Goal: Task Accomplishment & Management: Manage account settings

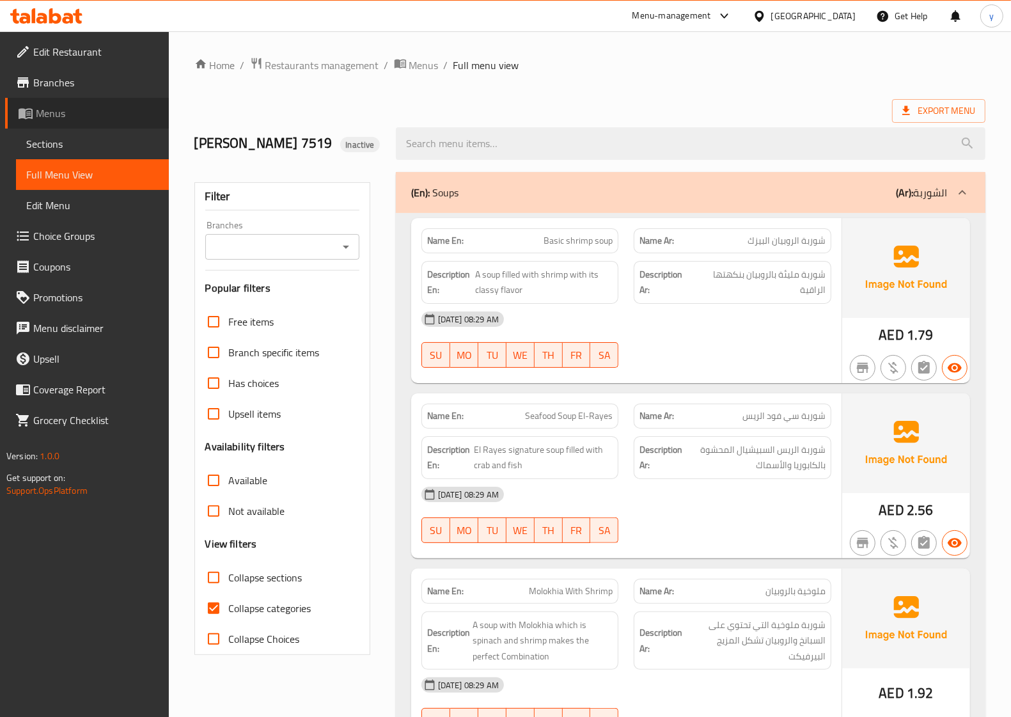
click at [65, 116] on span "Menus" at bounding box center [97, 113] width 123 height 15
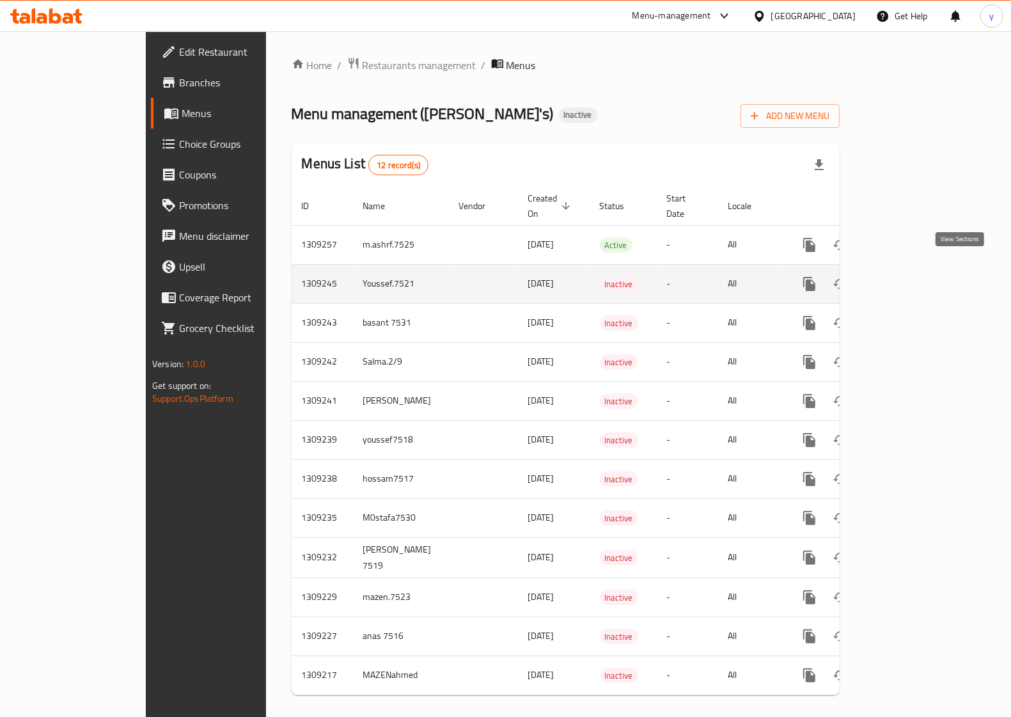
click at [907, 278] on icon "enhanced table" at bounding box center [902, 284] width 12 height 12
click at [909, 276] on icon "enhanced table" at bounding box center [901, 283] width 15 height 15
click at [917, 269] on link "enhanced table" at bounding box center [901, 284] width 31 height 31
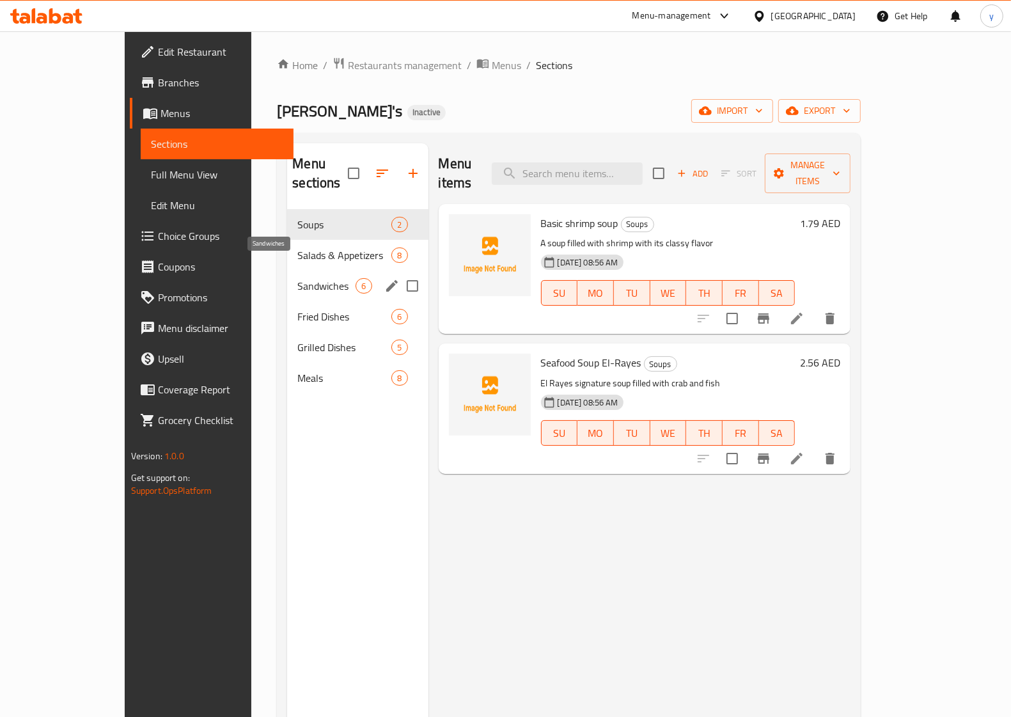
click at [297, 247] on span "Salads & Appetizers" at bounding box center [344, 254] width 94 height 15
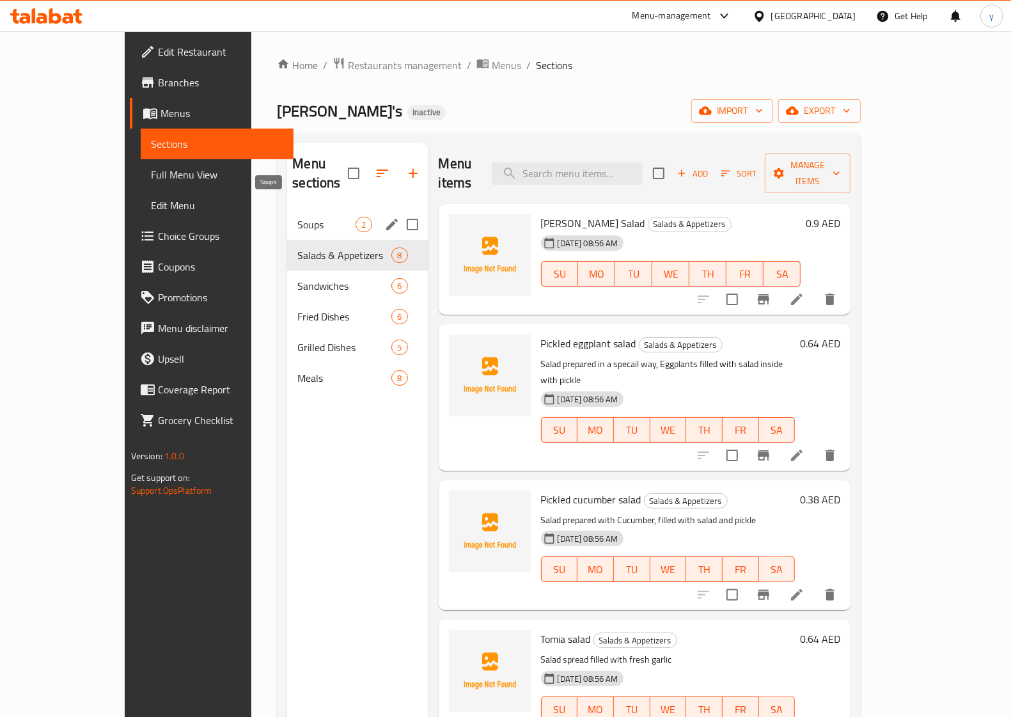
click at [297, 217] on span "Soups" at bounding box center [326, 224] width 58 height 15
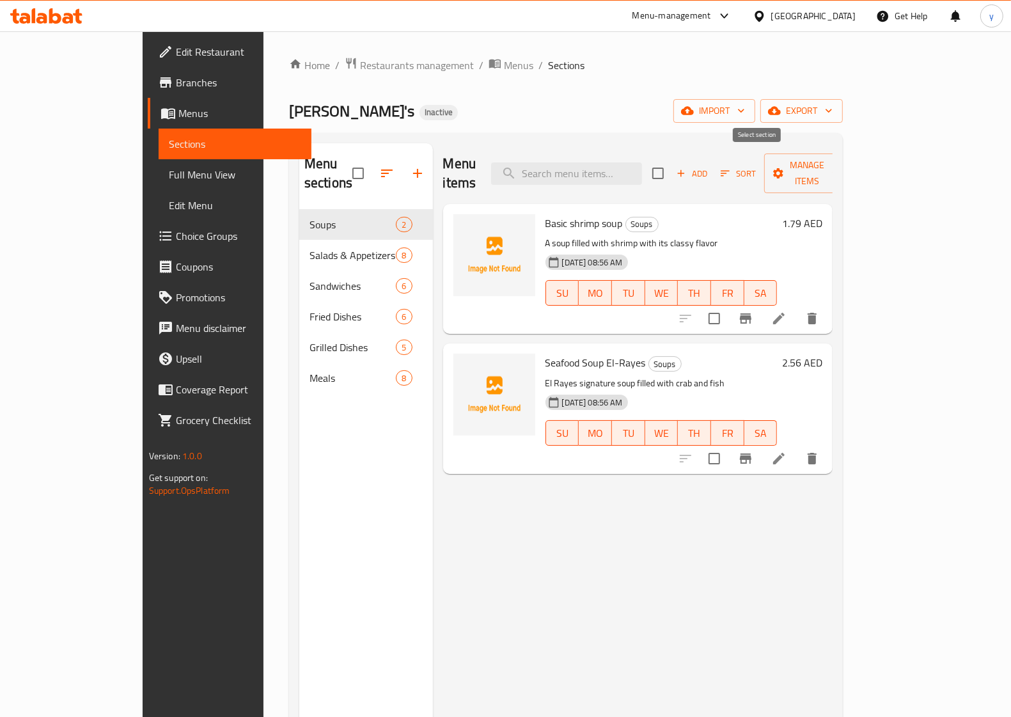
click at [671, 160] on input "checkbox" at bounding box center [658, 173] width 27 height 27
checkbox input "true"
click at [545, 486] on div "Menu items Add Sort Manage items Basic shrimp soup Soups A soup filled with shr…" at bounding box center [633, 501] width 400 height 717
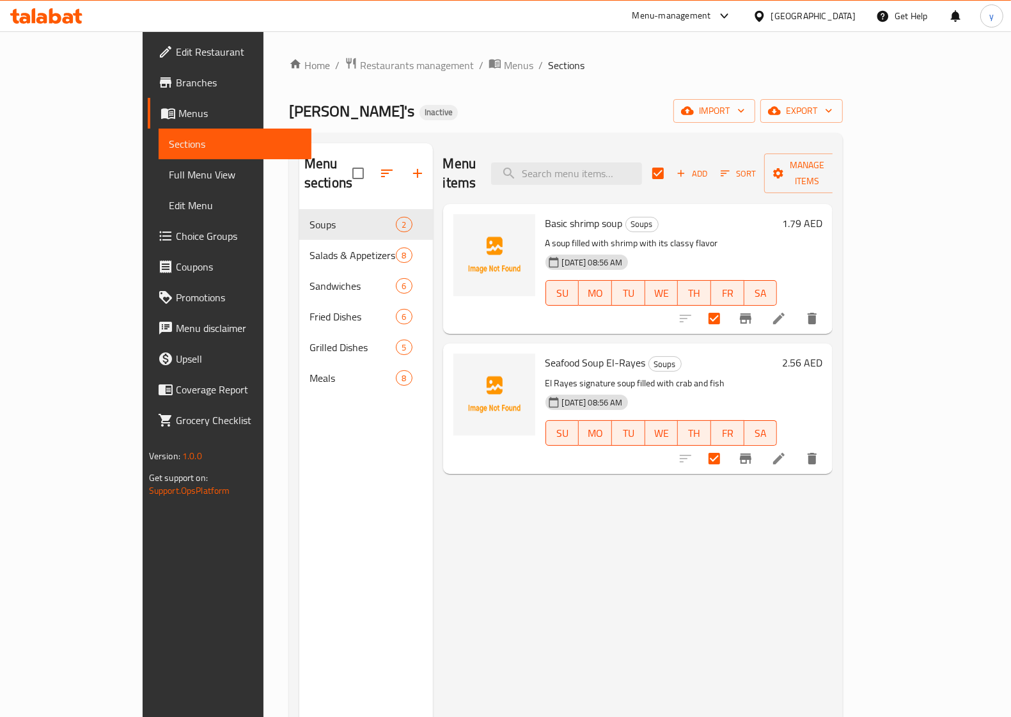
click at [510, 537] on div "Menu items Add Sort Manage items Basic shrimp soup Soups A soup filled with shr…" at bounding box center [633, 501] width 400 height 717
click at [655, 595] on div "Menu items Add Sort Manage items Basic shrimp soup Soups A soup filled with shr…" at bounding box center [633, 501] width 400 height 717
click at [833, 481] on div "Menu items Add Sort Manage items Basic shrimp soup Soups A soup filled with shr…" at bounding box center [633, 501] width 400 height 717
click at [840, 168] on span "Manage items" at bounding box center [806, 173] width 65 height 32
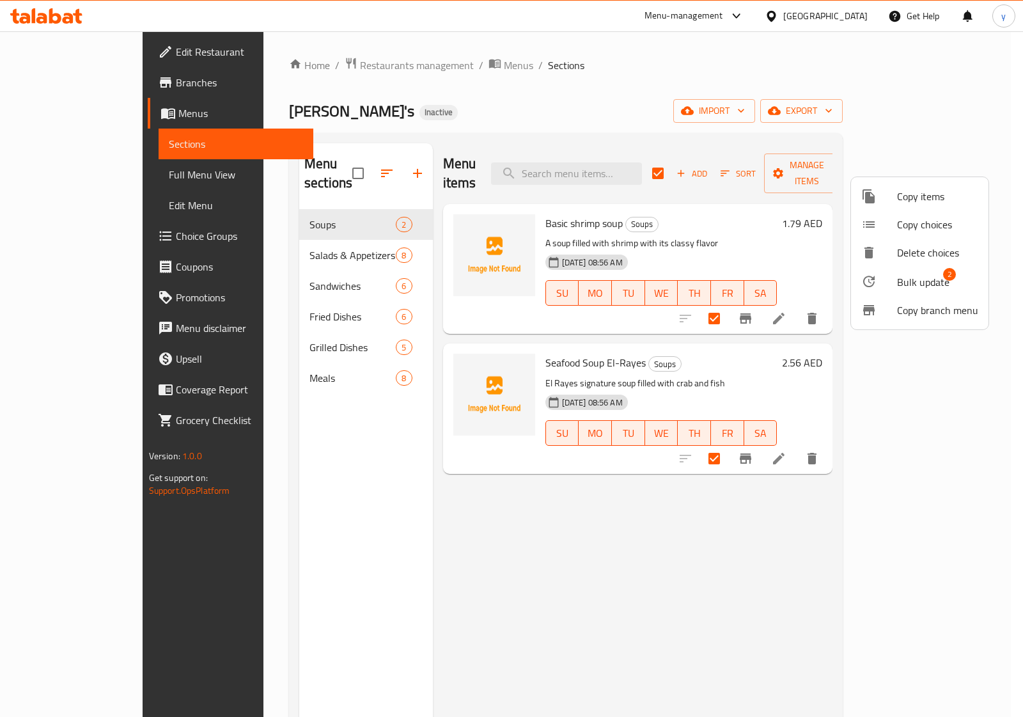
click at [922, 164] on div at bounding box center [511, 358] width 1023 height 717
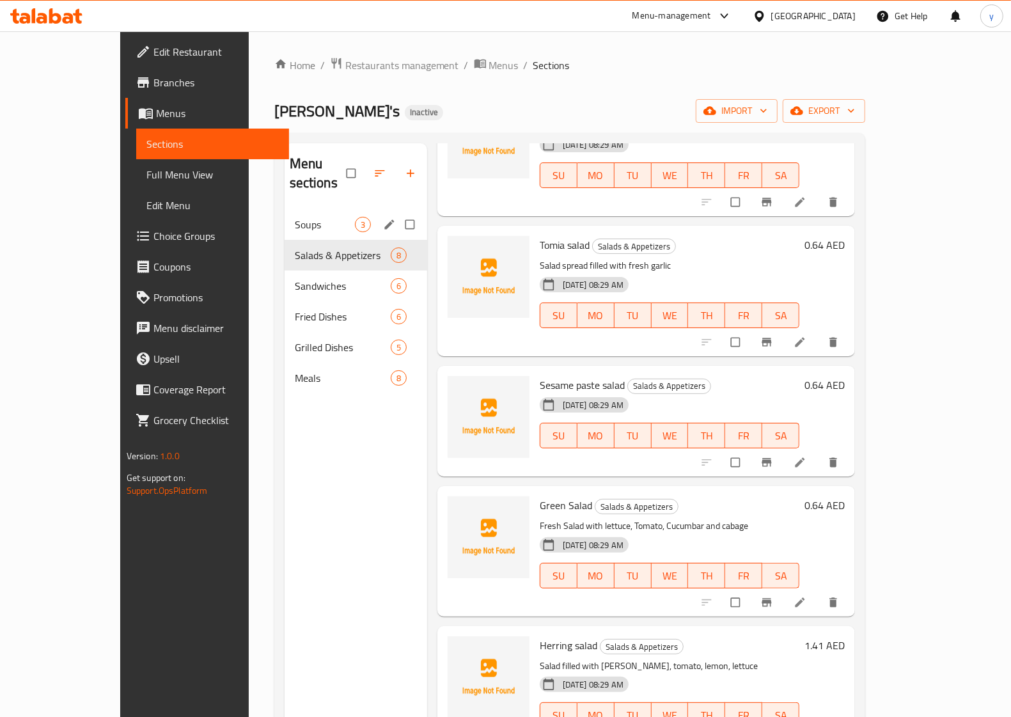
click at [328, 209] on div "Soups 3" at bounding box center [356, 224] width 143 height 31
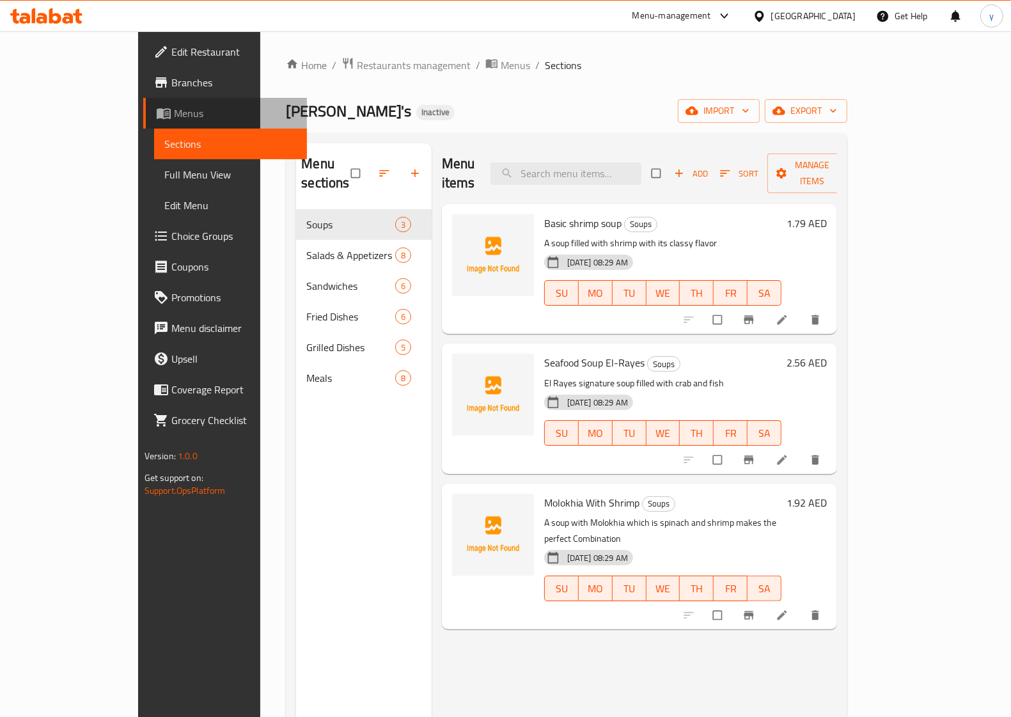
click at [174, 111] on span "Menus" at bounding box center [235, 113] width 123 height 15
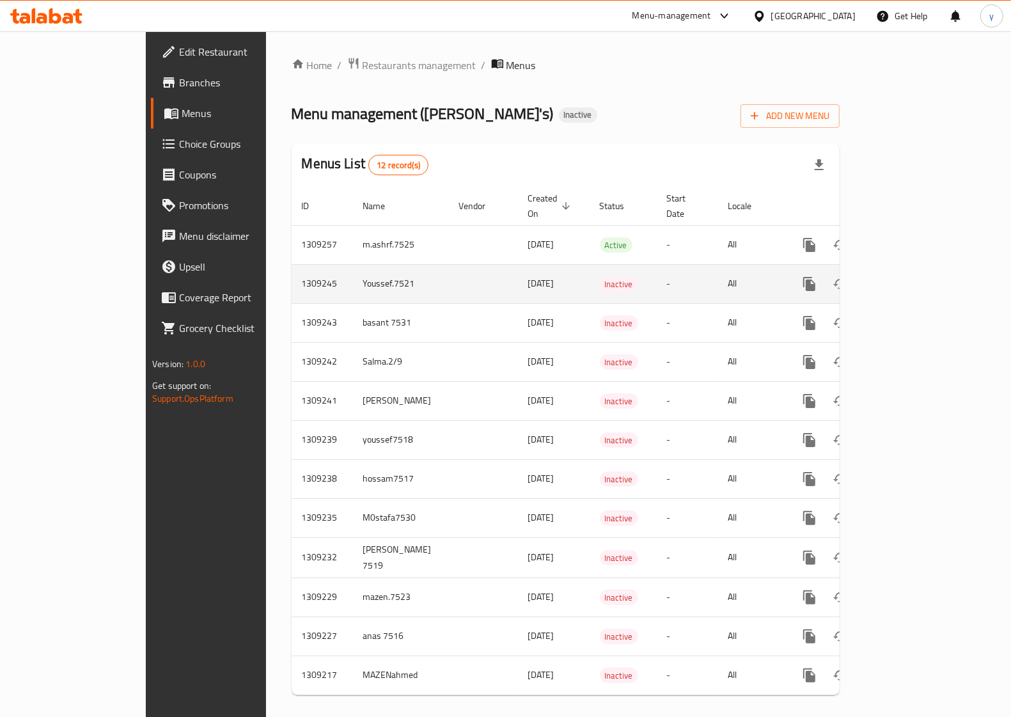
click at [518, 264] on td "[DATE]" at bounding box center [554, 283] width 72 height 39
click at [917, 269] on link "enhanced table" at bounding box center [901, 284] width 31 height 31
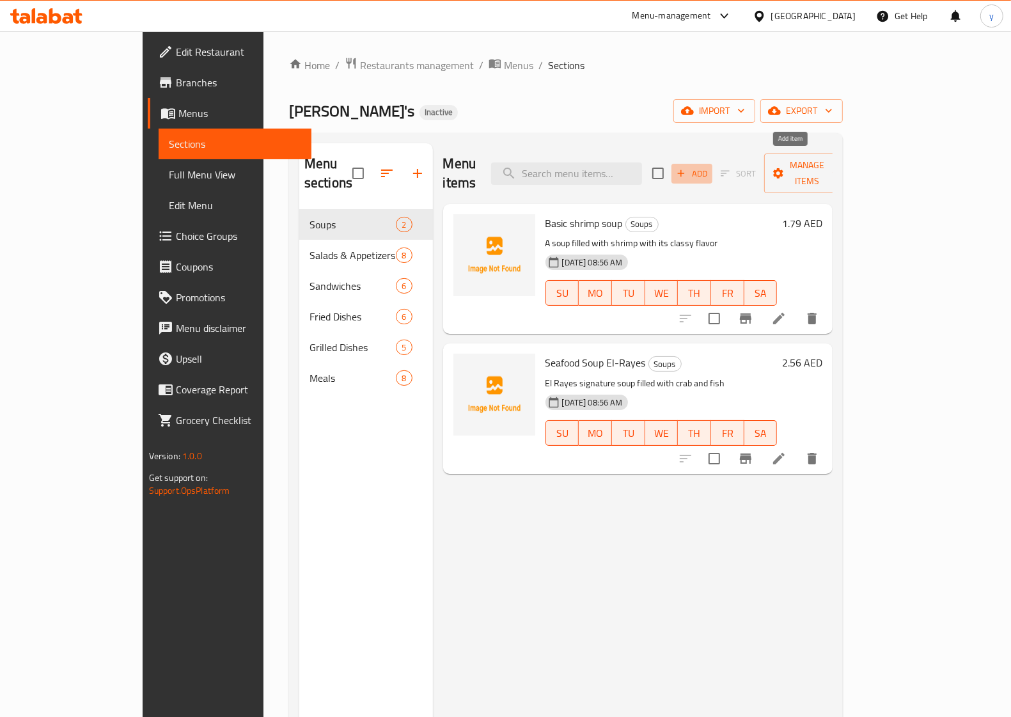
click at [687, 168] on icon "button" at bounding box center [681, 174] width 12 height 12
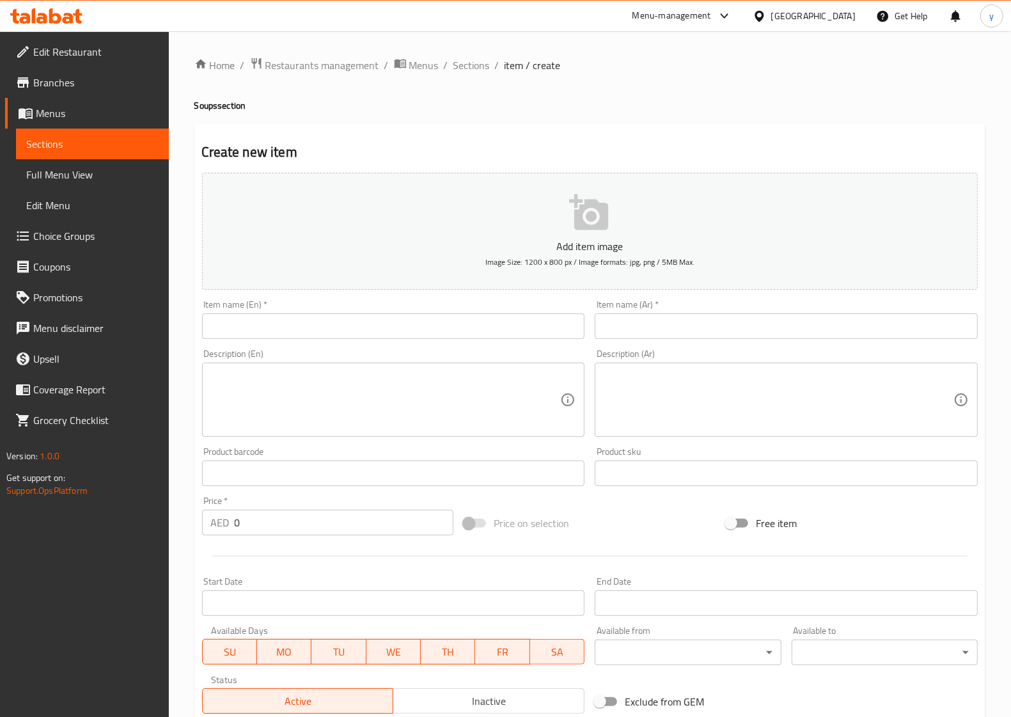
click at [449, 334] on input "text" at bounding box center [393, 326] width 383 height 26
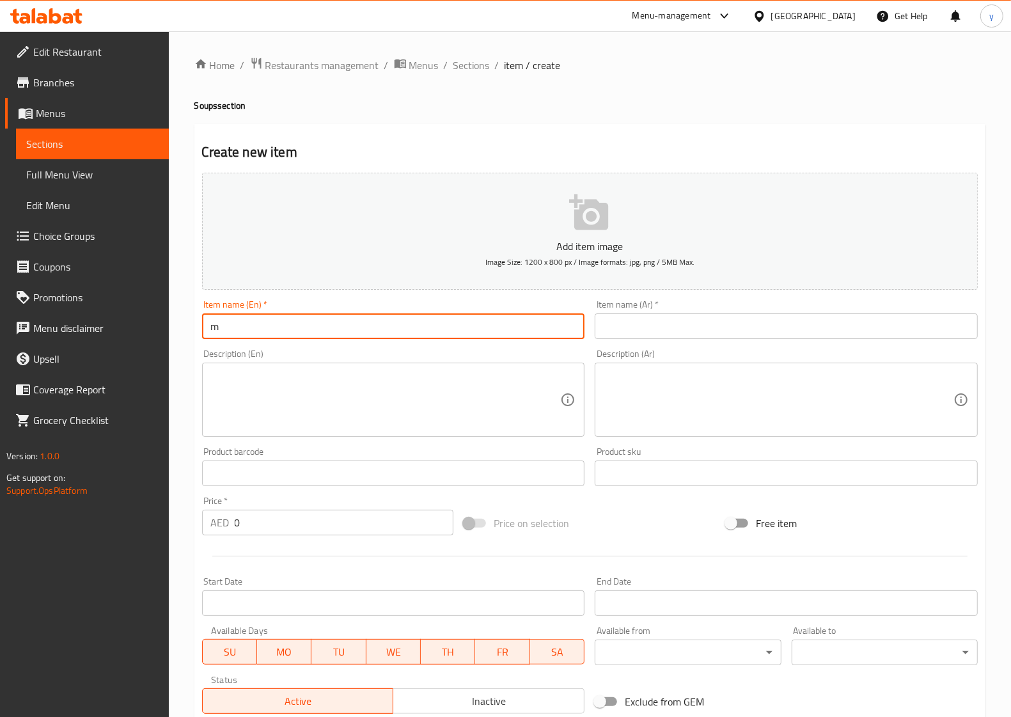
drag, startPoint x: 282, startPoint y: 331, endPoint x: 91, endPoint y: 331, distance: 191.2
click at [91, 331] on div "Edit Restaurant Branches Menus Sections Full Menu View Edit Menu Choice Groups …" at bounding box center [505, 467] width 1011 height 872
paste input "Molokhia With Shrimp"
type input "Molokhia With Shrimp"
click at [654, 328] on input "text" at bounding box center [786, 326] width 383 height 26
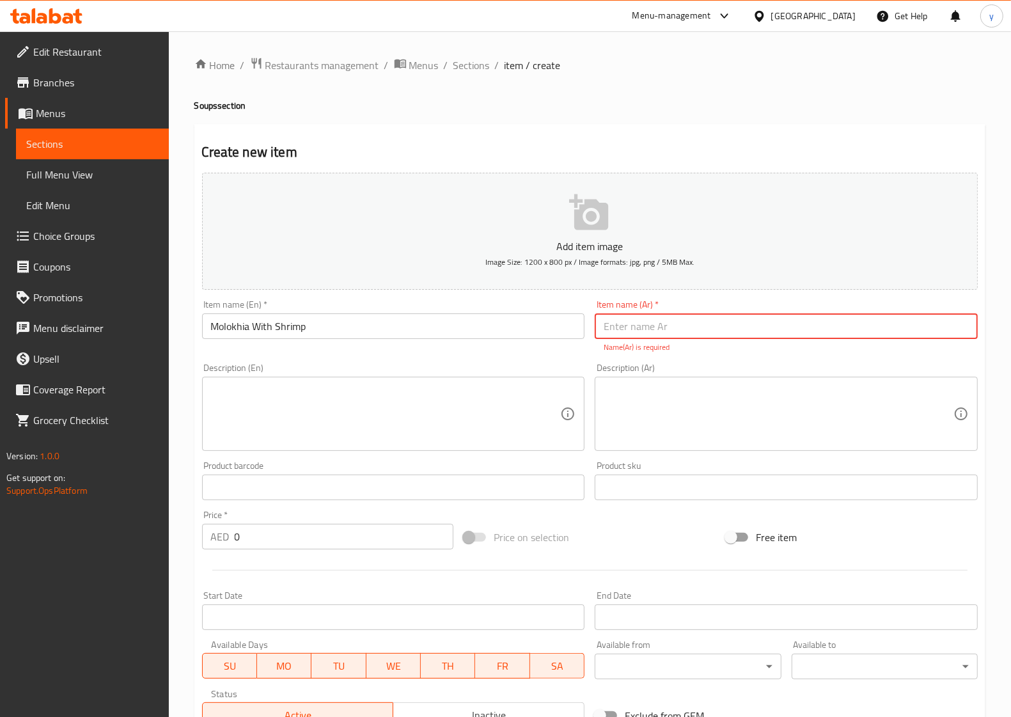
click at [622, 329] on input "text" at bounding box center [786, 326] width 383 height 26
paste input "ملوخية بالروبيان"
type input "ملوخية بالروبيان"
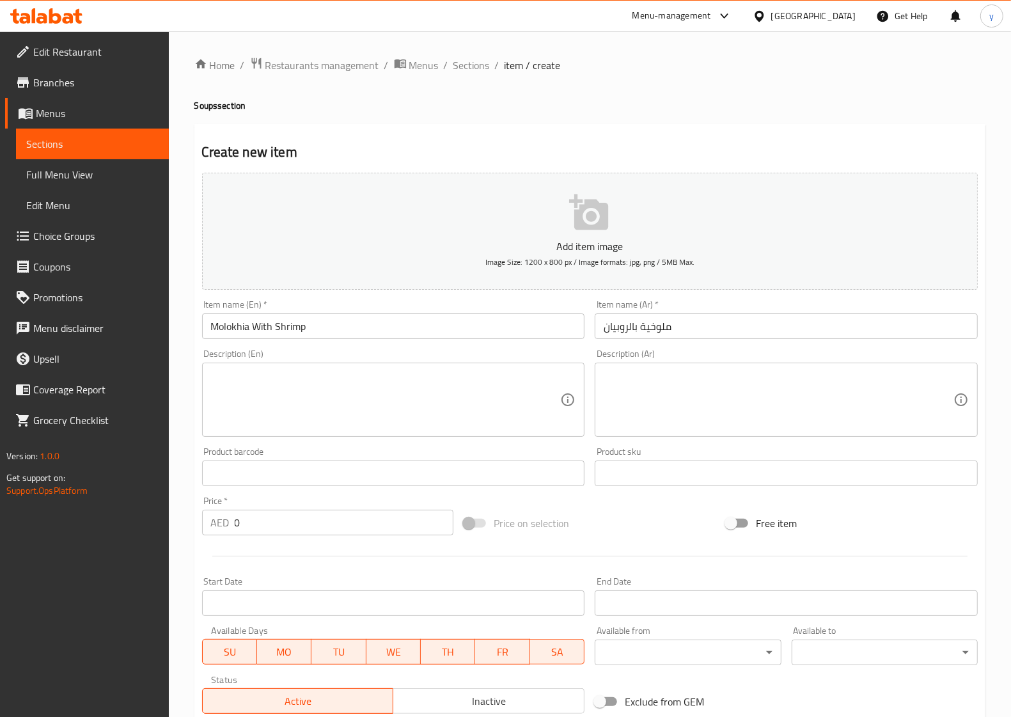
click at [286, 435] on div "Description (En)" at bounding box center [393, 400] width 383 height 74
paste textarea "A soup with Molokhia which is spinach and shrimp makes the perfect Combination"
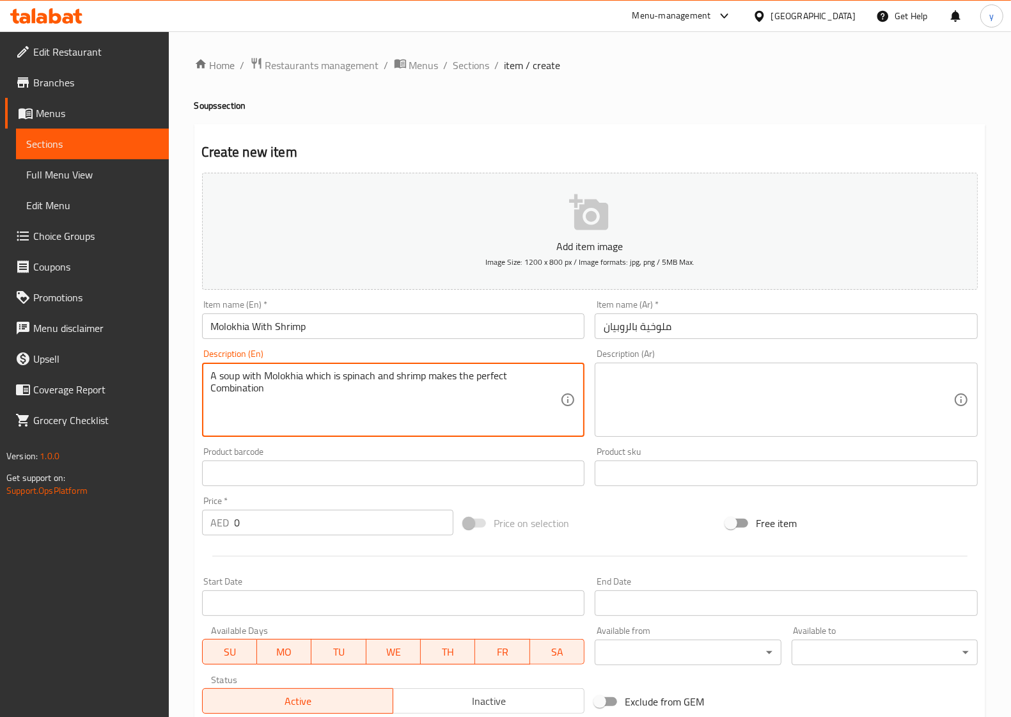
type textarea "A soup with Molokhia which is spinach and shrimp makes the perfect Combination"
click at [654, 432] on div "Description (Ar)" at bounding box center [786, 400] width 383 height 74
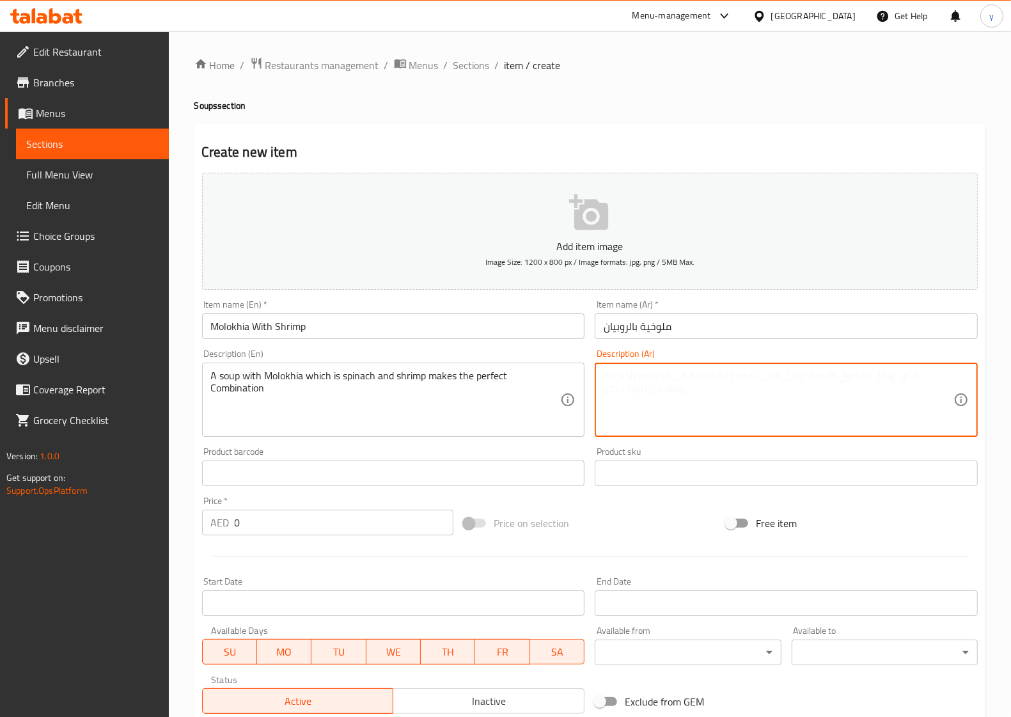
paste textarea "شوربة ملوخية التي تحتوي على السبانخ والروبيان تشكل المزيج البيرفيكت"
type textarea "شوربة ملوخية التي تحتوي على السبانخ والروبيان تشكل المزيج البيرفيكت"
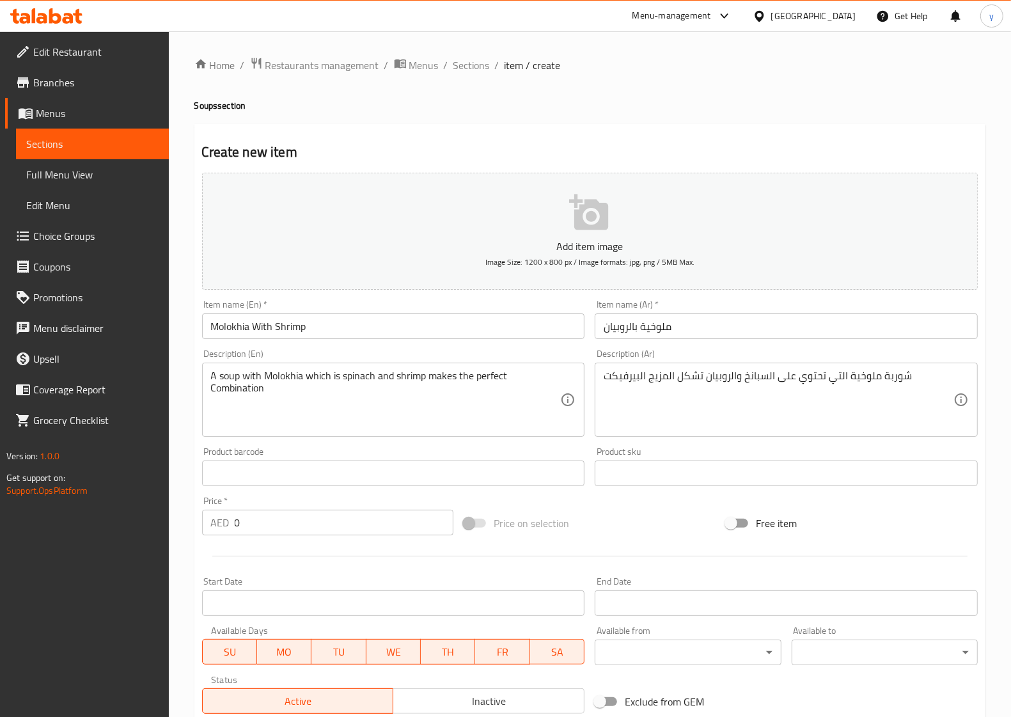
scroll to position [80, 0]
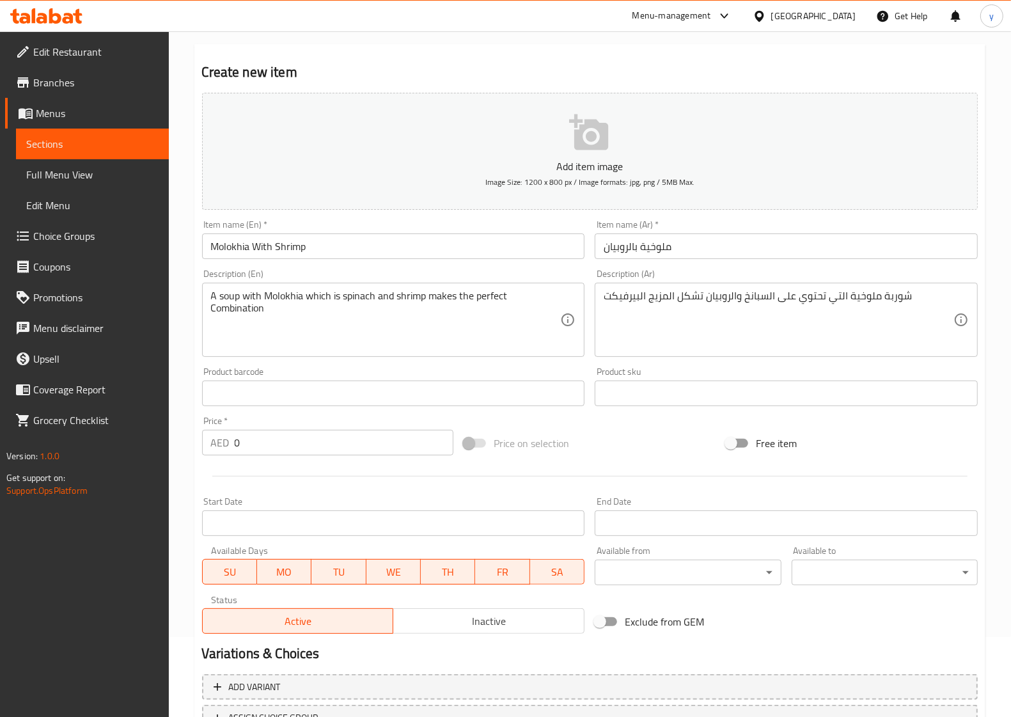
click at [357, 448] on input "0" at bounding box center [344, 443] width 219 height 26
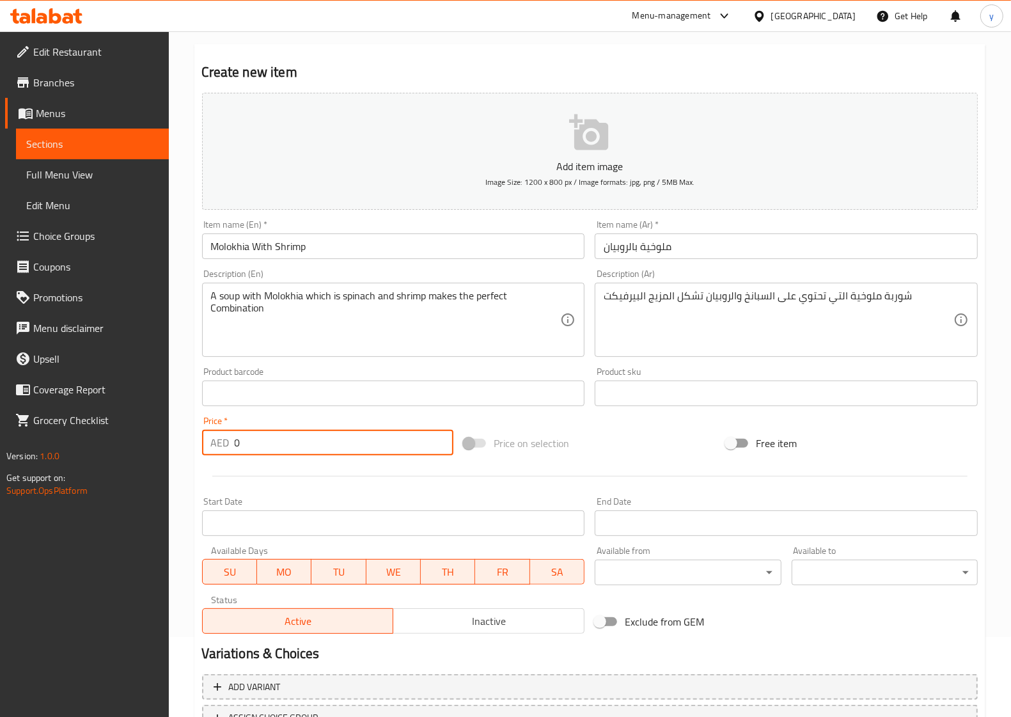
paste input "1.92"
click at [240, 441] on input "01.92" at bounding box center [344, 443] width 219 height 26
type input "1.92"
click at [597, 442] on div "Price on selection" at bounding box center [589, 443] width 262 height 35
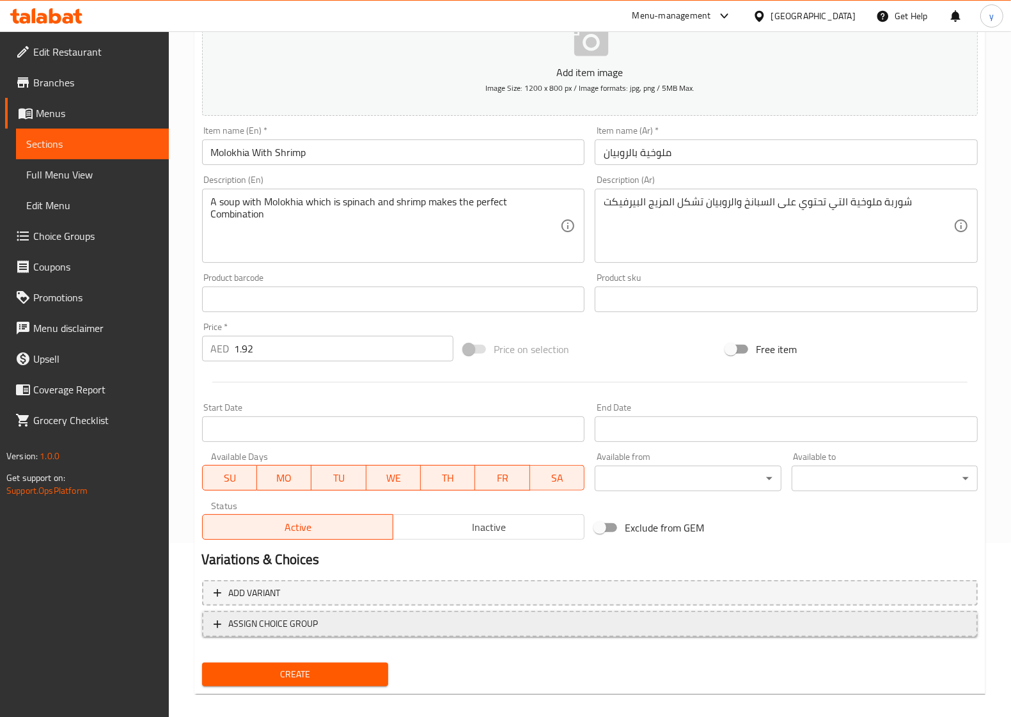
scroll to position [184, 0]
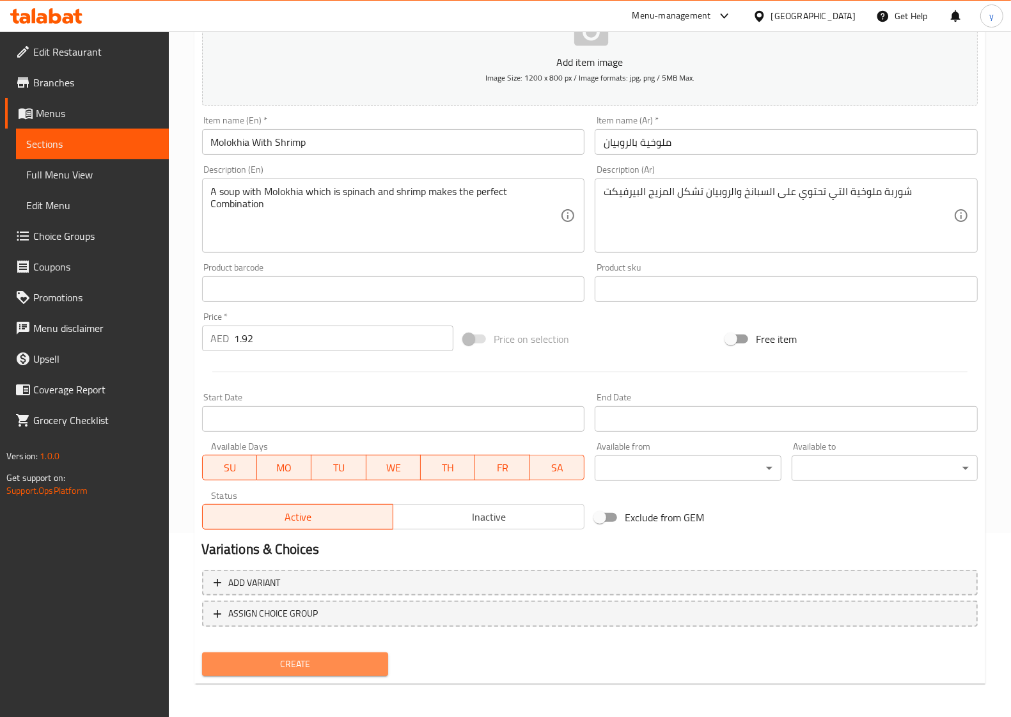
click at [343, 664] on span "Create" at bounding box center [295, 664] width 166 height 16
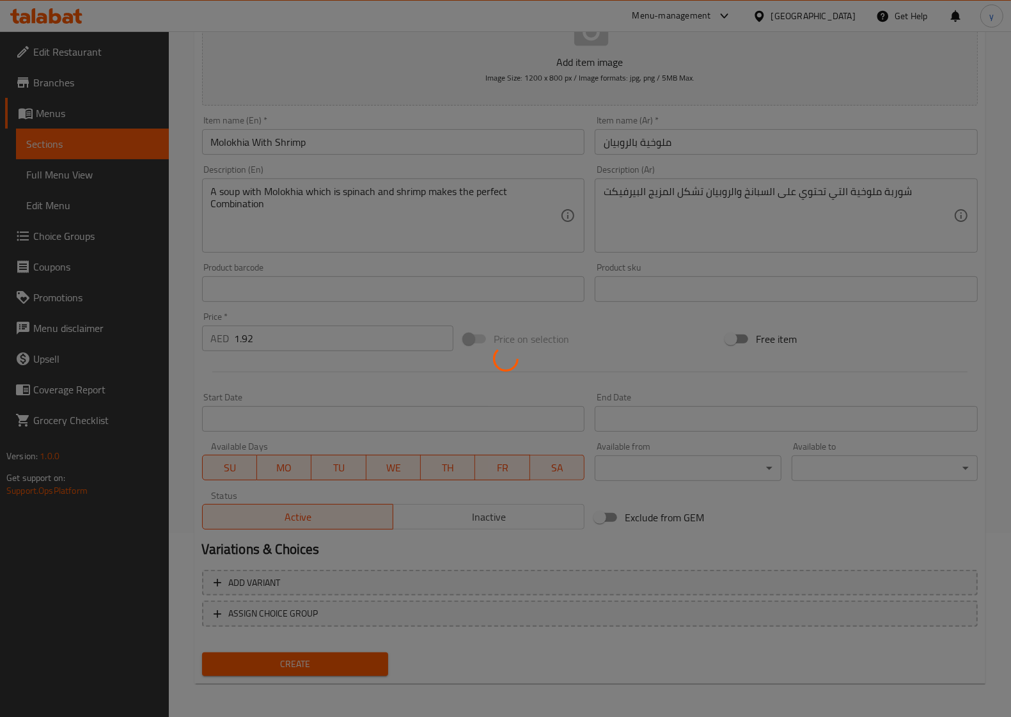
type input "0"
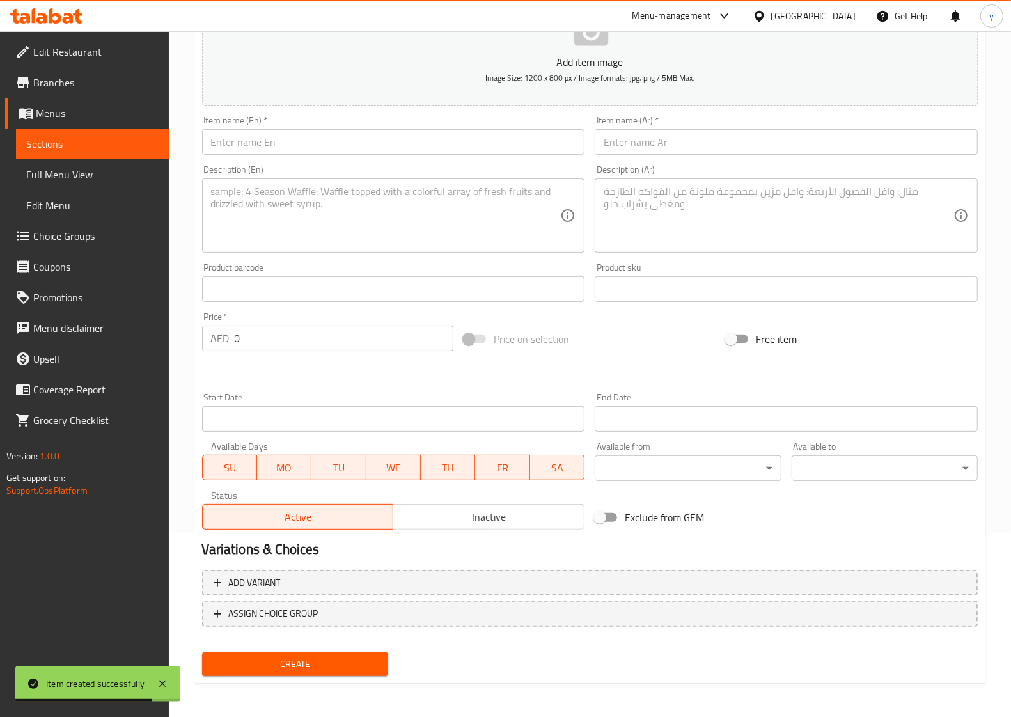
click at [74, 107] on span "Menus" at bounding box center [97, 113] width 123 height 15
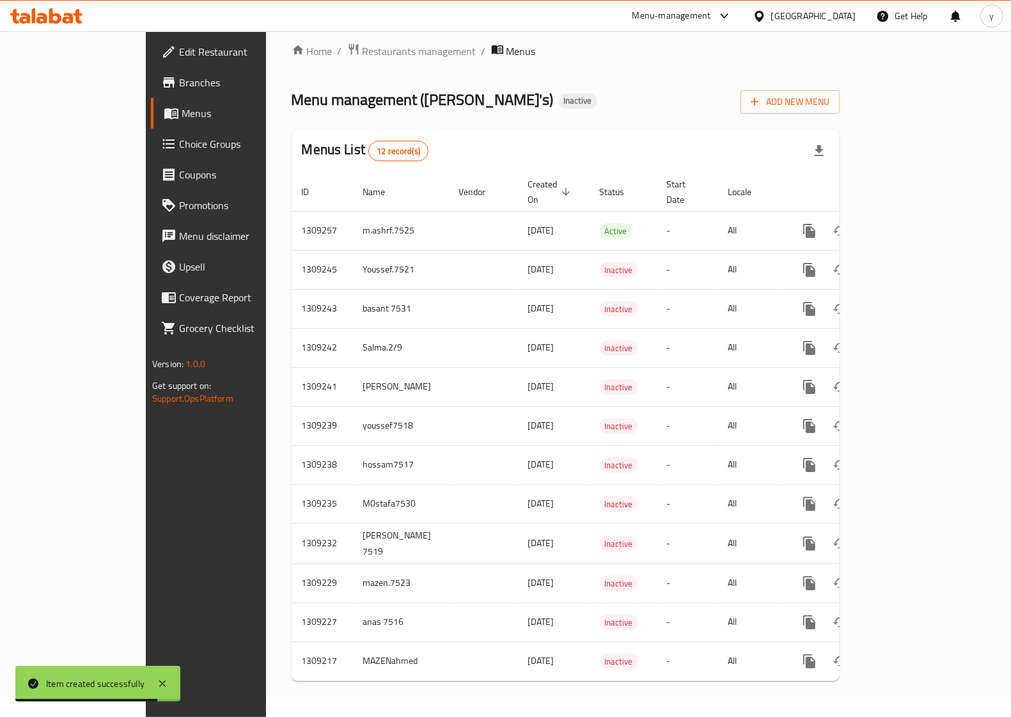
scroll to position [2, 0]
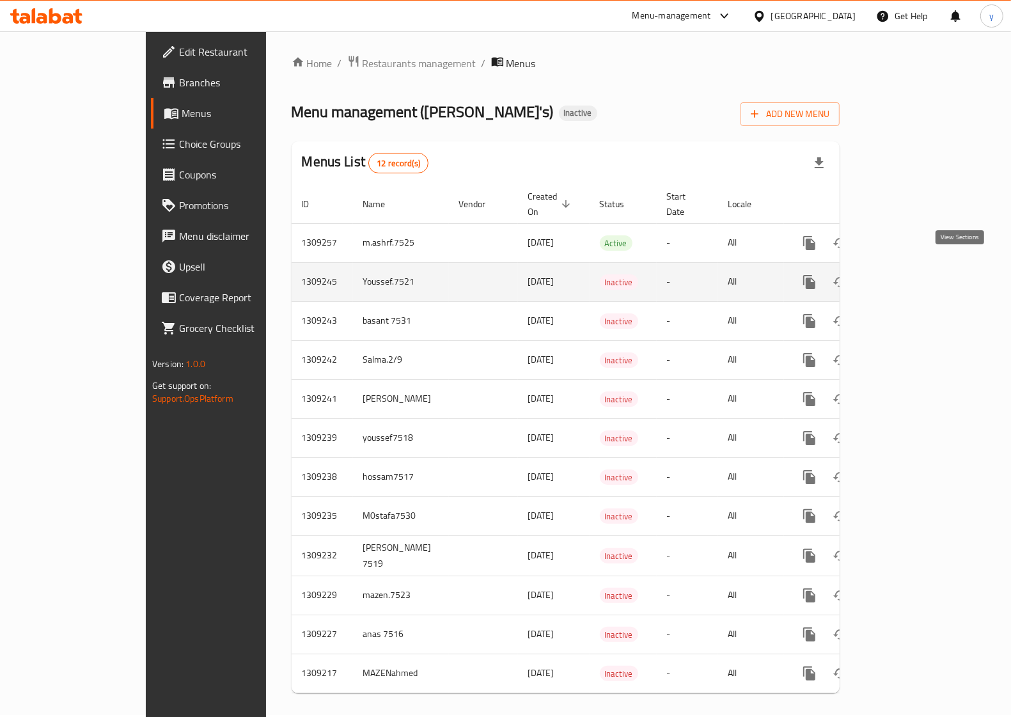
click at [909, 274] on icon "enhanced table" at bounding box center [901, 281] width 15 height 15
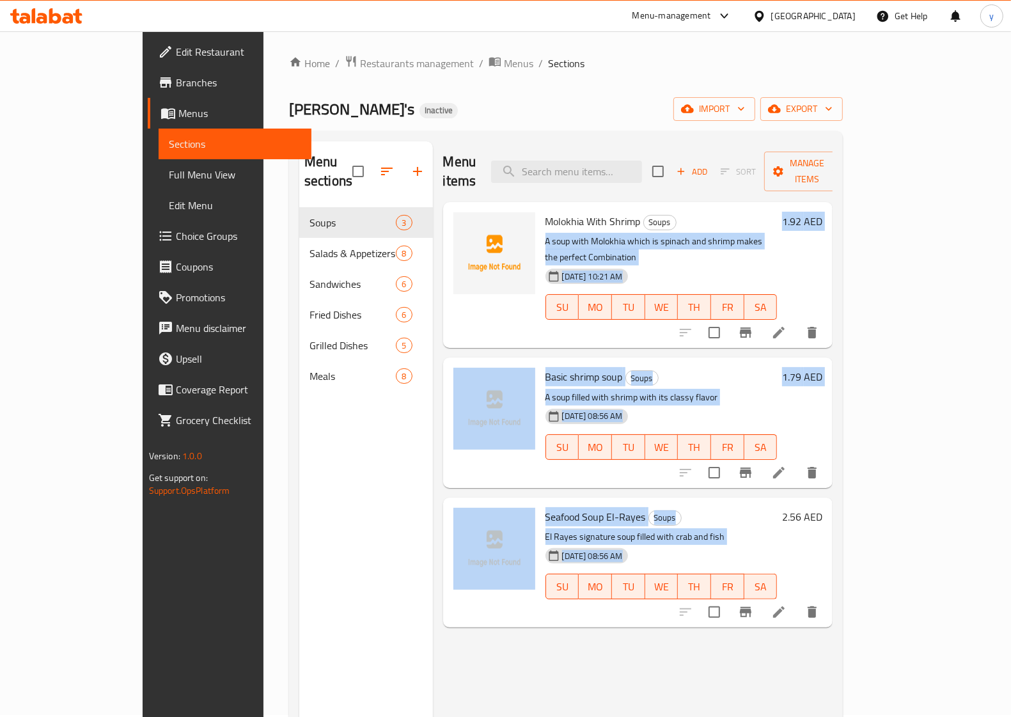
drag, startPoint x: 748, startPoint y: 196, endPoint x: 723, endPoint y: 634, distance: 439.4
click at [723, 634] on div "Menu items Add Sort Manage items Molokhia With Shrimp Soups A soup with Molokhi…" at bounding box center [633, 499] width 400 height 717
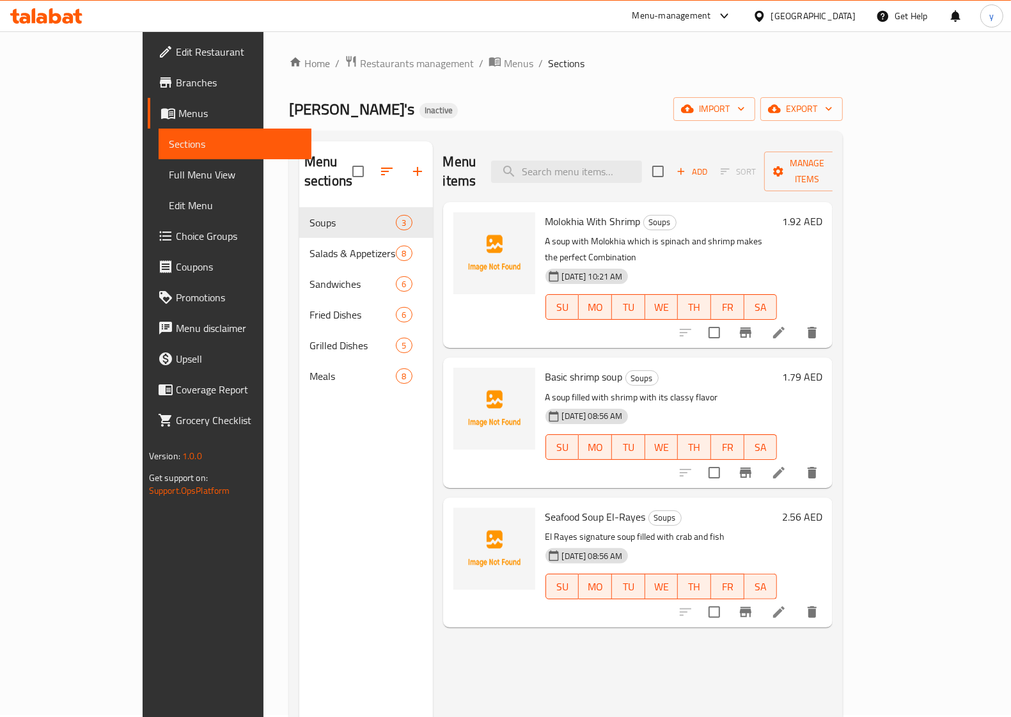
click at [764, 162] on span "Sort" at bounding box center [738, 172] width 52 height 20
click at [764, 164] on span "Sort" at bounding box center [738, 172] width 52 height 20
click at [764, 162] on span "Sort" at bounding box center [738, 172] width 52 height 20
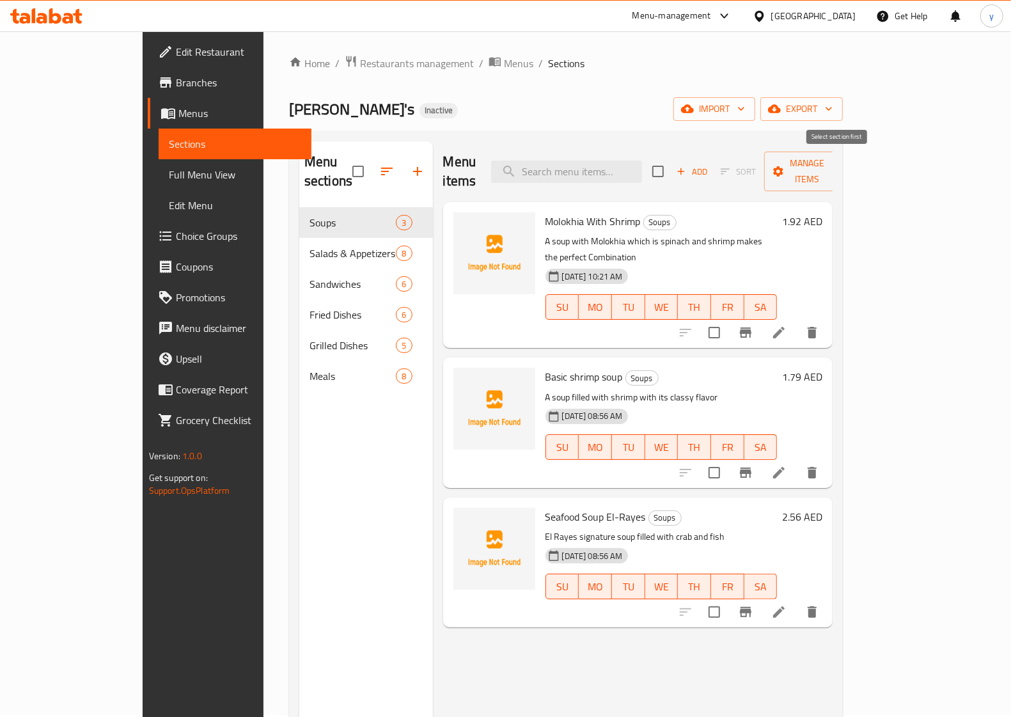
click at [764, 162] on span "Sort" at bounding box center [738, 172] width 52 height 20
click at [840, 157] on span "Manage items" at bounding box center [806, 171] width 65 height 32
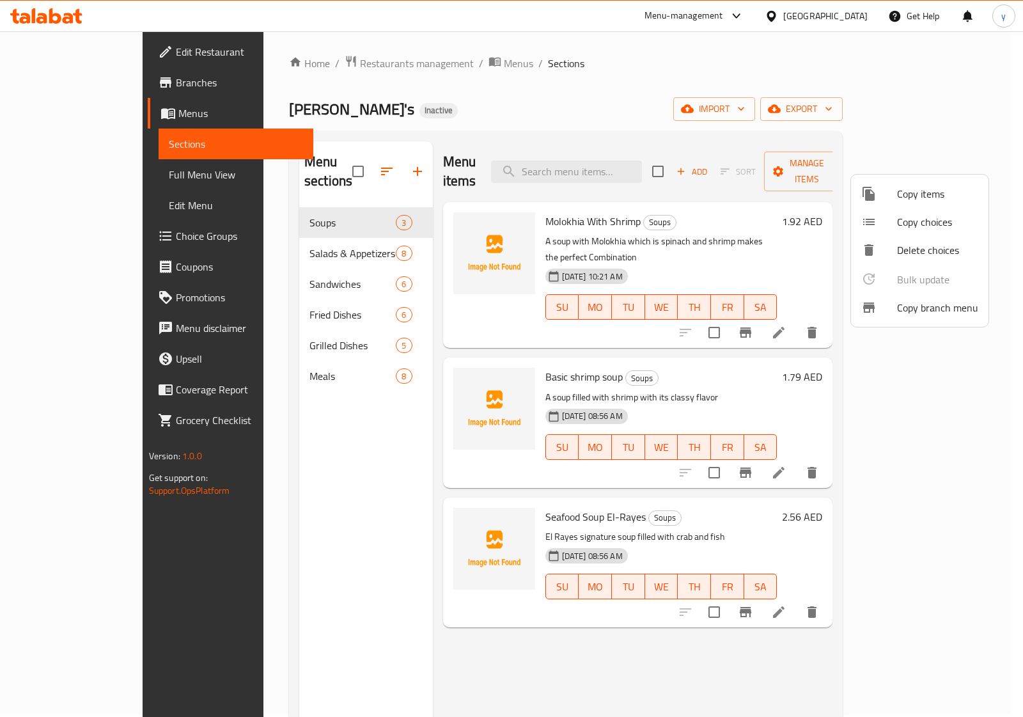
click at [903, 618] on div at bounding box center [511, 358] width 1023 height 717
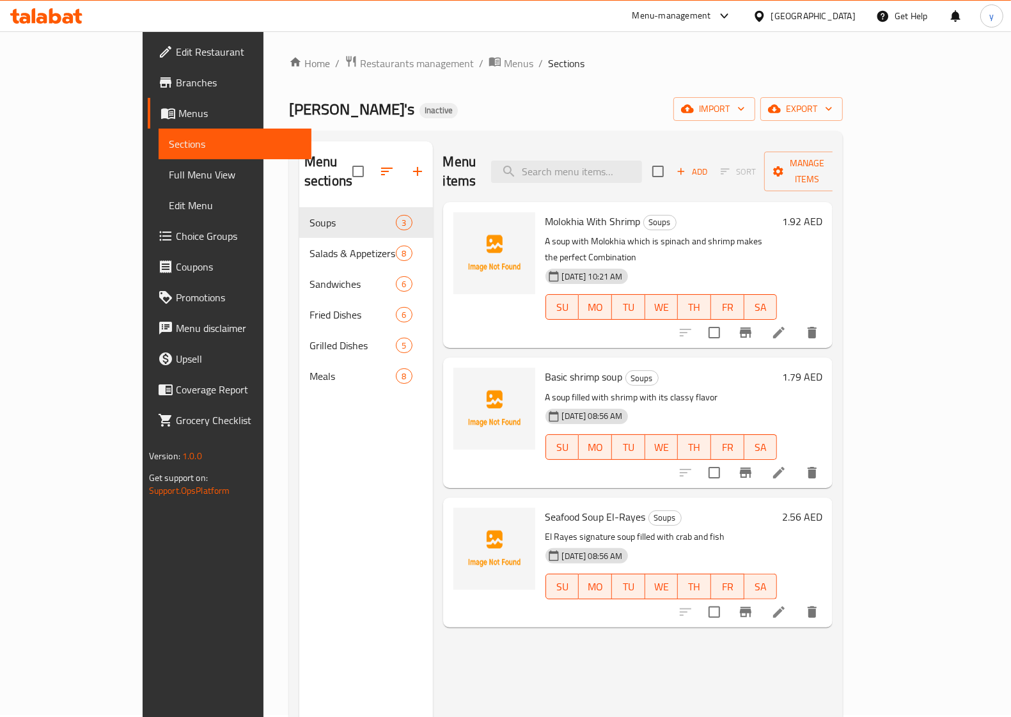
click at [178, 113] on span "Menus" at bounding box center [239, 113] width 123 height 15
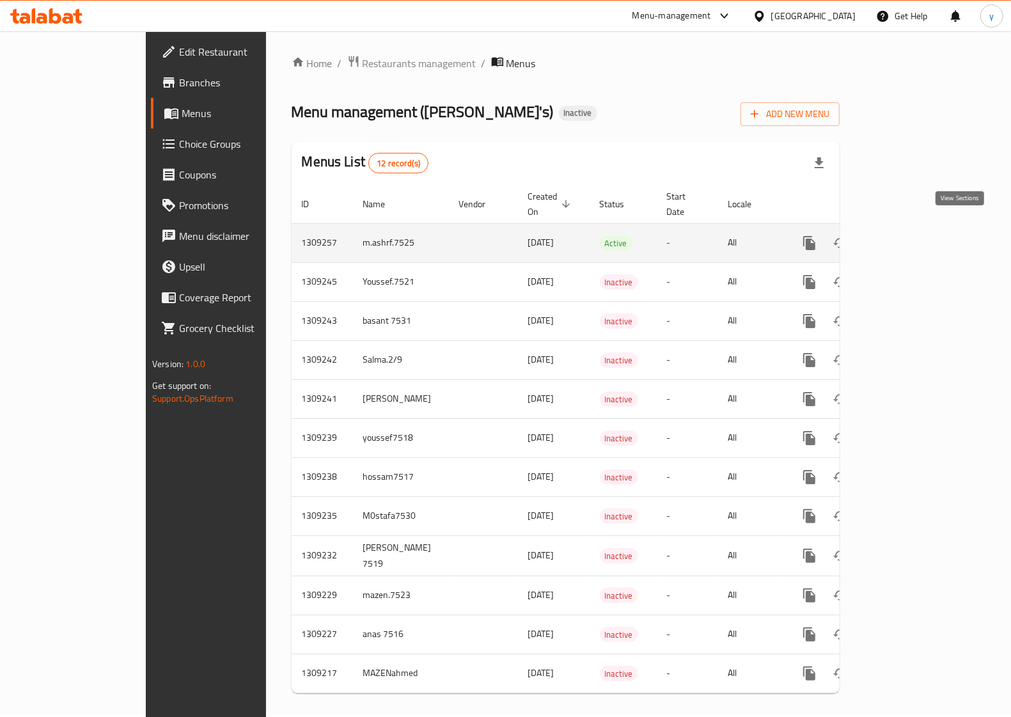
click at [917, 235] on link "enhanced table" at bounding box center [901, 243] width 31 height 31
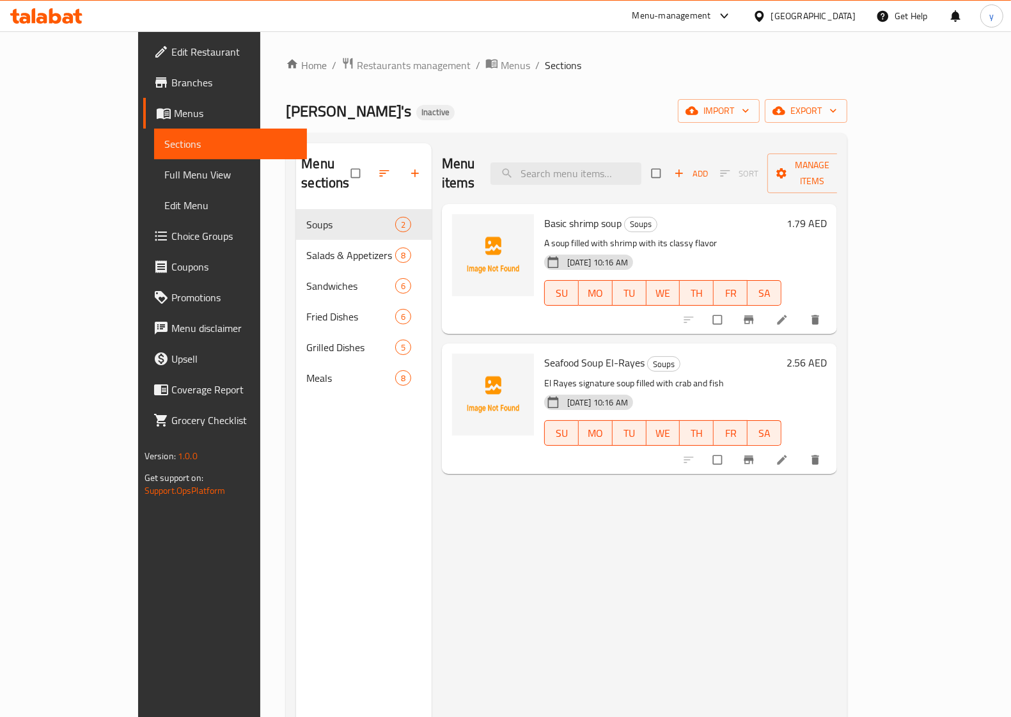
click at [174, 106] on span "Menus" at bounding box center [235, 113] width 123 height 15
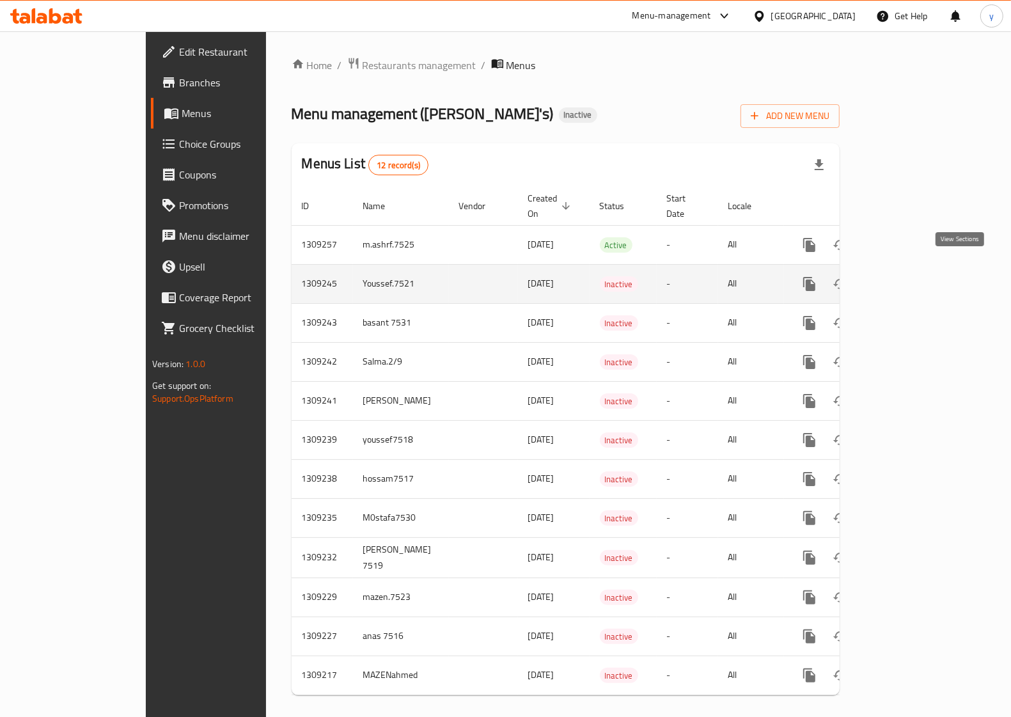
click at [917, 269] on link "enhanced table" at bounding box center [901, 284] width 31 height 31
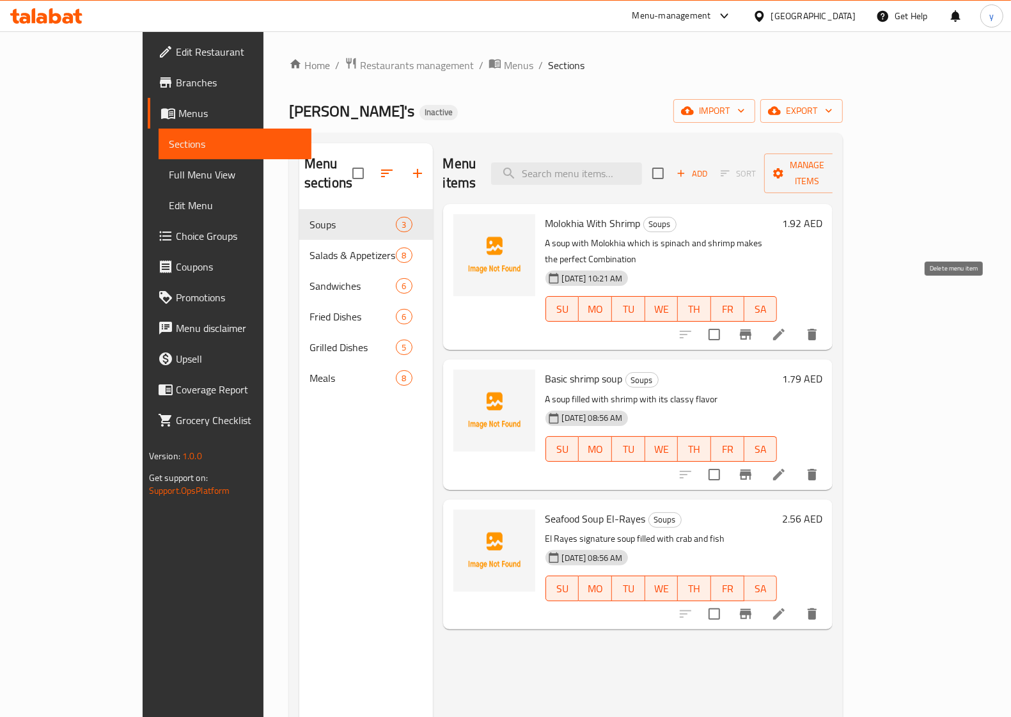
click at [820, 327] on icon "delete" at bounding box center [811, 334] width 15 height 15
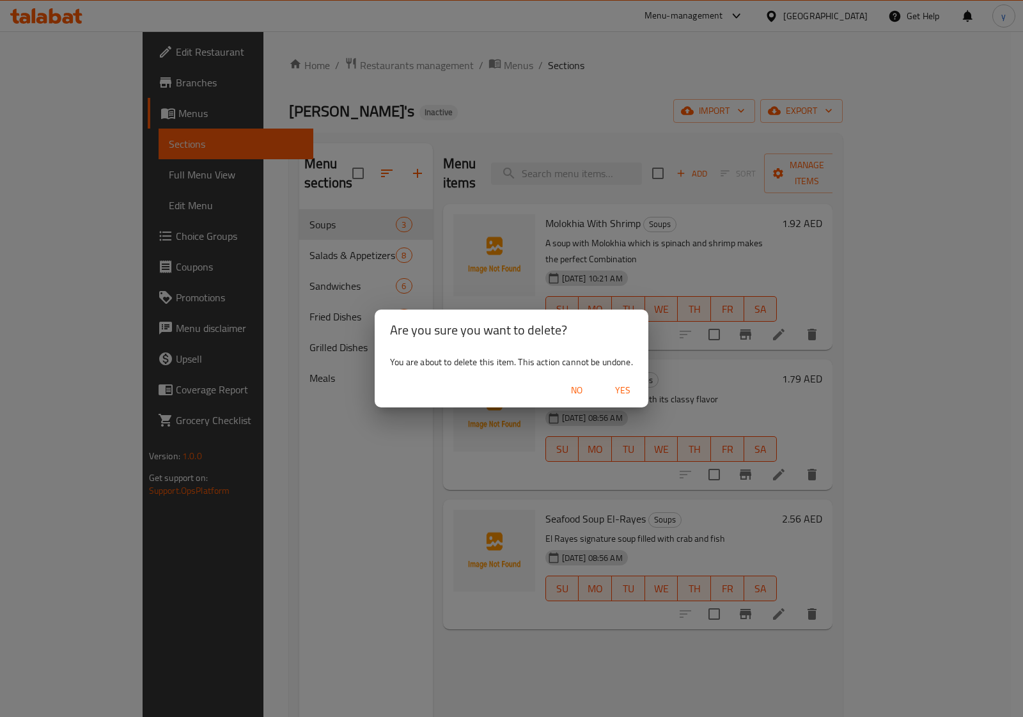
click at [634, 389] on span "Yes" at bounding box center [622, 390] width 31 height 16
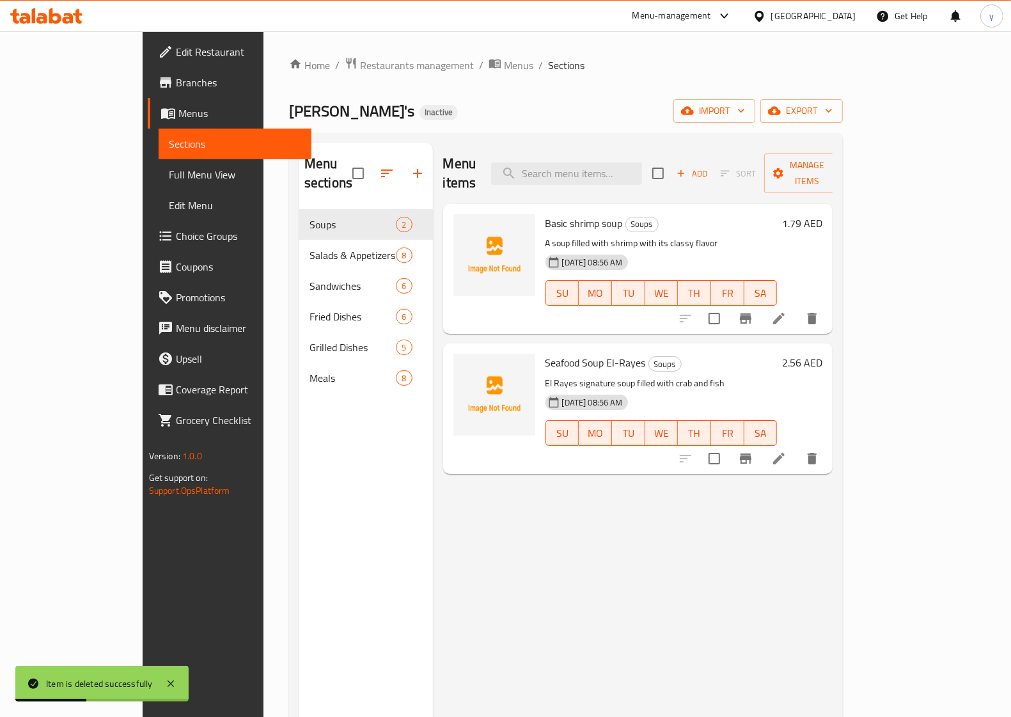
click at [178, 106] on span "Menus" at bounding box center [239, 113] width 123 height 15
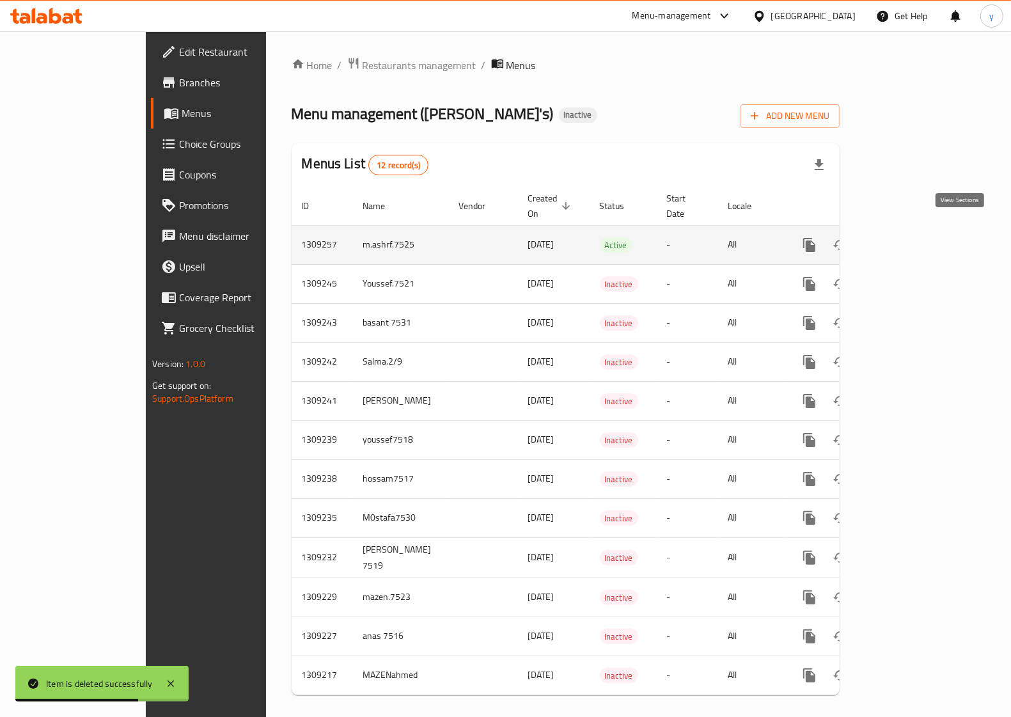
click at [917, 241] on link "enhanced table" at bounding box center [901, 245] width 31 height 31
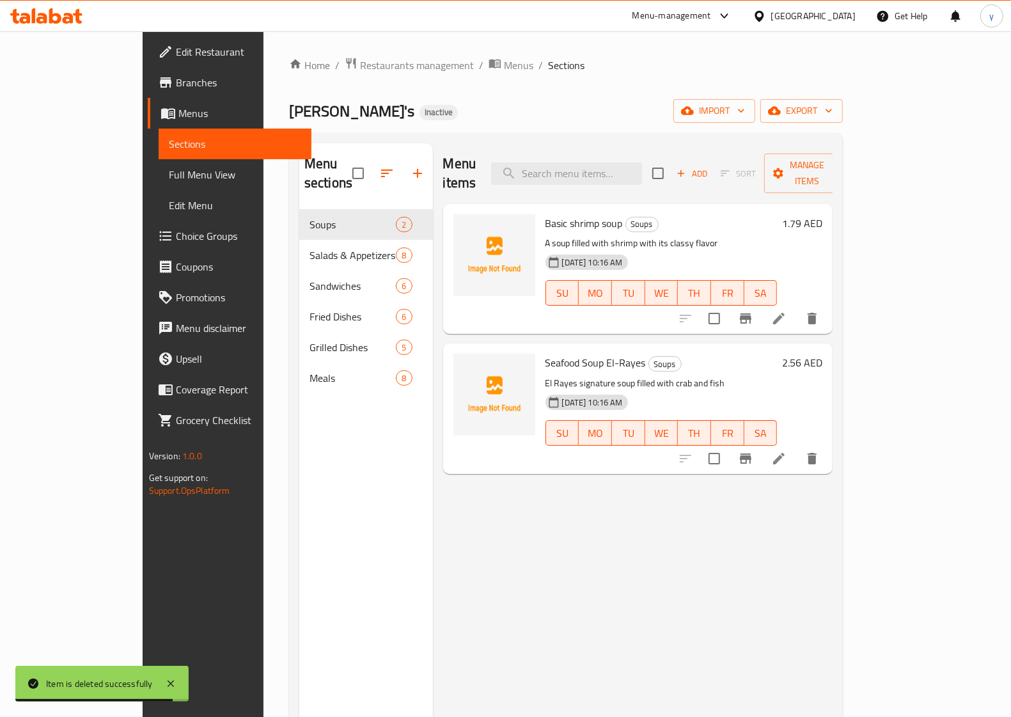
click at [148, 102] on link "Menus" at bounding box center [230, 113] width 164 height 31
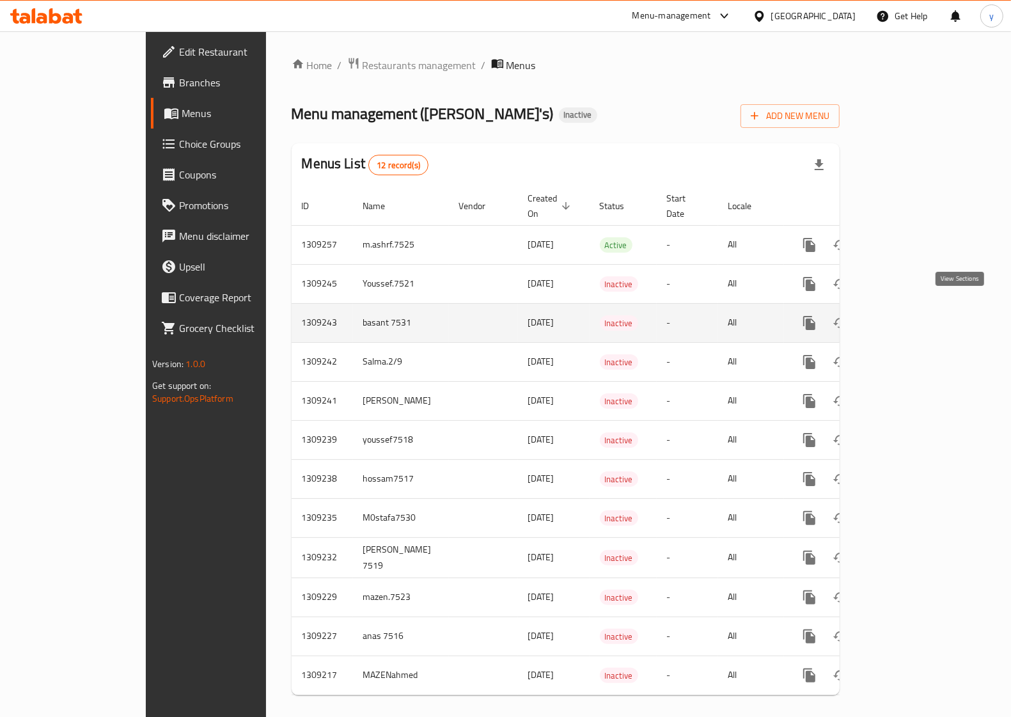
click at [917, 320] on link "enhanced table" at bounding box center [901, 323] width 31 height 31
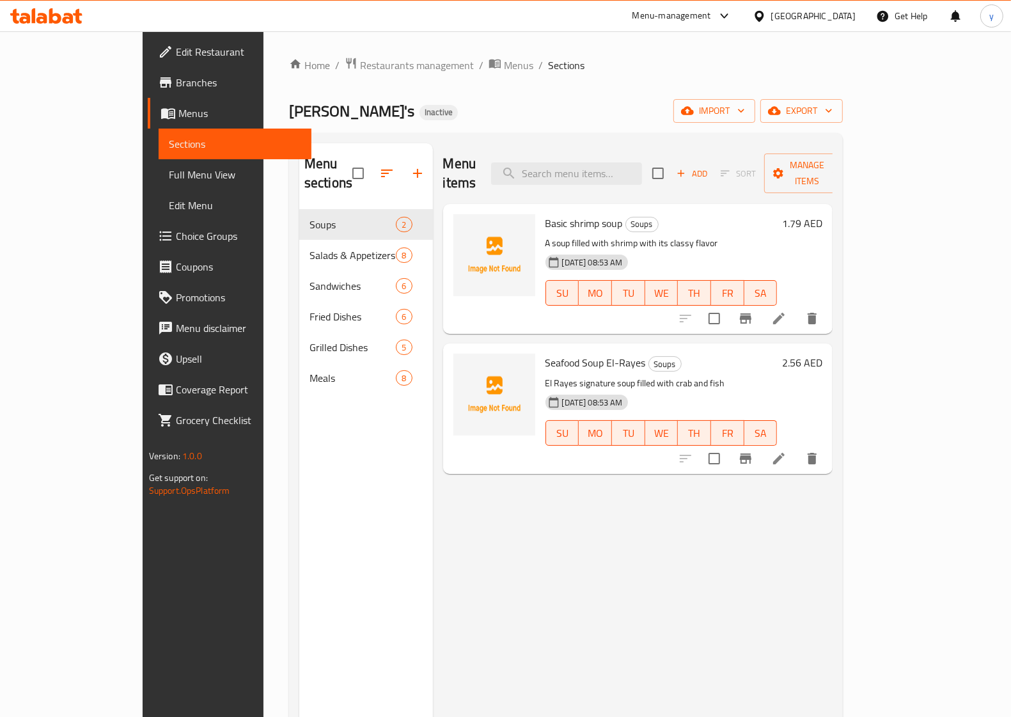
drag, startPoint x: 675, startPoint y: 506, endPoint x: 675, endPoint y: 494, distance: 12.8
click at [675, 503] on div "Menu items Add Sort Manage items Basic shrimp soup Soups A soup filled with shr…" at bounding box center [633, 501] width 400 height 717
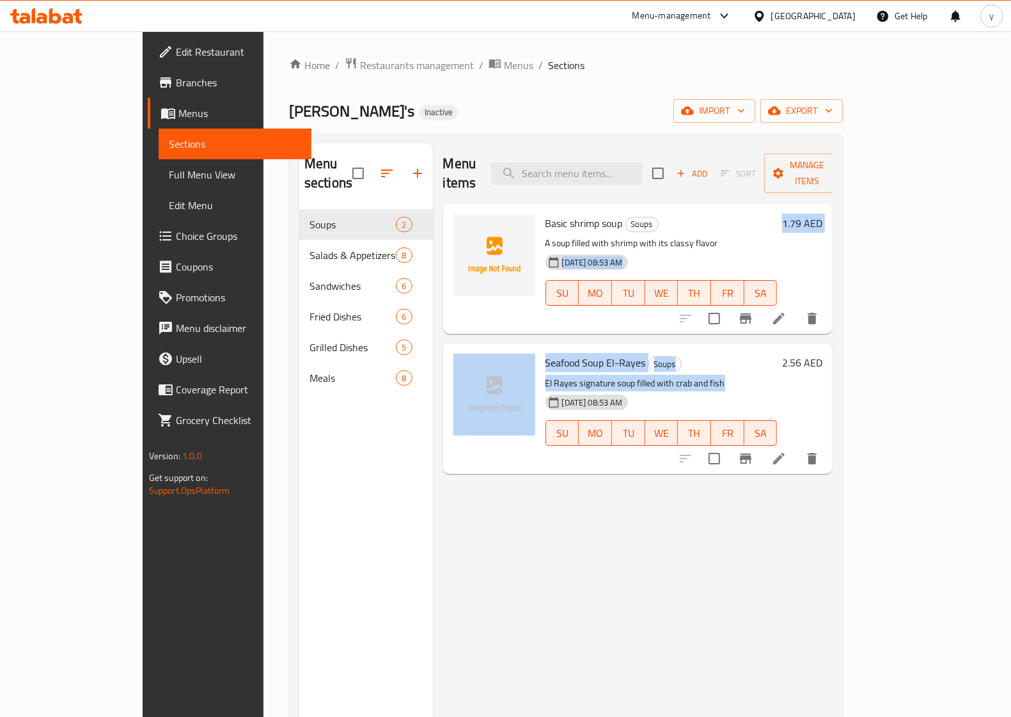
drag, startPoint x: 733, startPoint y: 226, endPoint x: 740, endPoint y: 361, distance: 135.7
click at [740, 217] on div "Basic shrimp soup Soups A soup filled with shrimp with its classy flavor [DATE]…" at bounding box center [638, 210] width 390 height 13
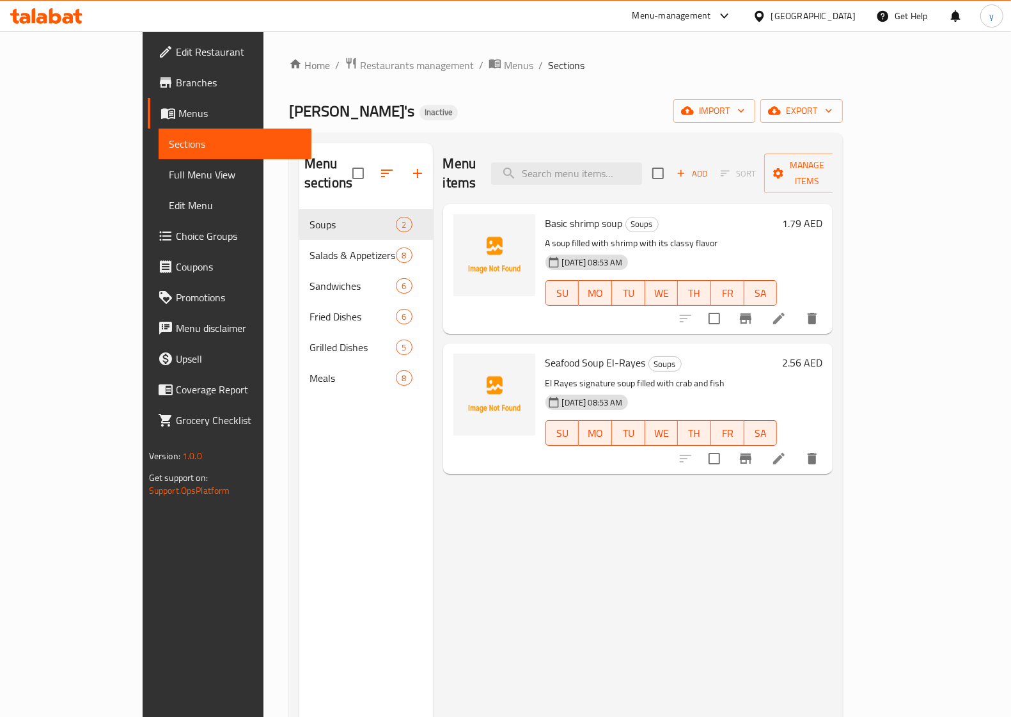
drag, startPoint x: 654, startPoint y: 573, endPoint x: 435, endPoint y: 281, distance: 364.5
click at [644, 561] on div "Menu items Add Sort Manage items Basic shrimp soup Soups A soup filled with shr…" at bounding box center [633, 501] width 400 height 717
click at [148, 100] on link "Menus" at bounding box center [230, 113] width 164 height 31
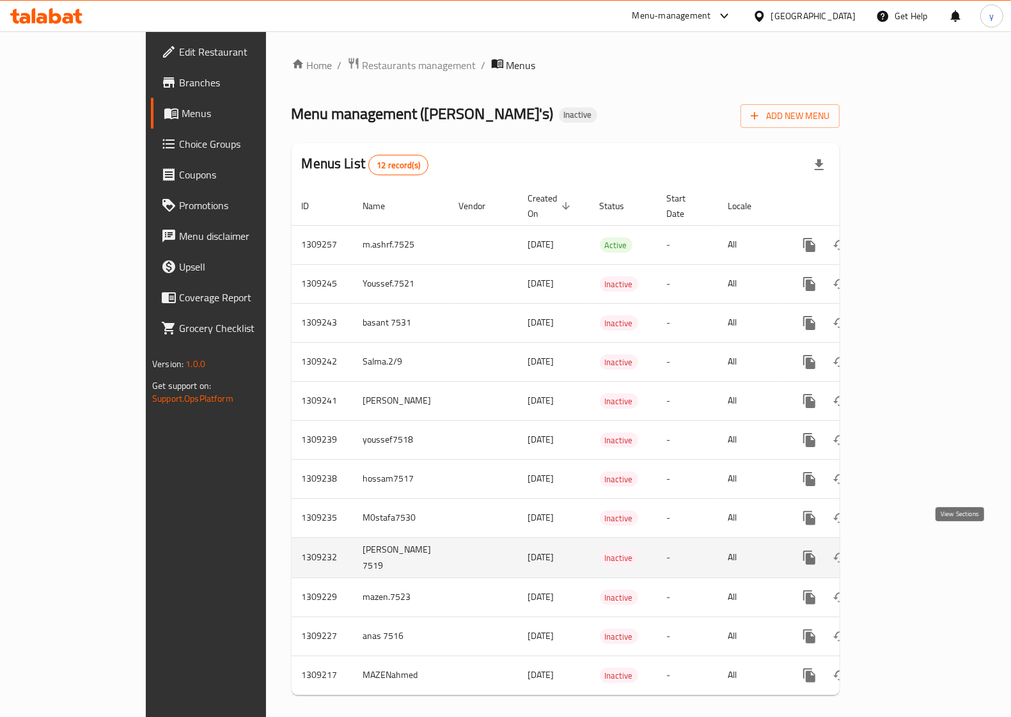
click at [909, 550] on icon "enhanced table" at bounding box center [901, 557] width 15 height 15
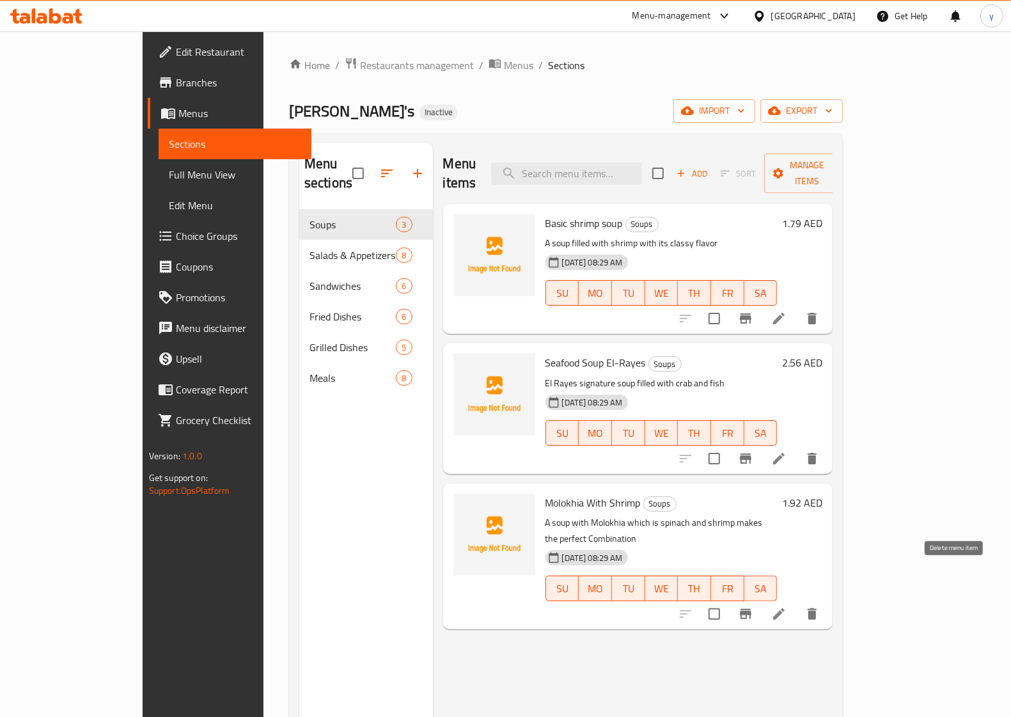
click at [817, 608] on icon "delete" at bounding box center [812, 614] width 9 height 12
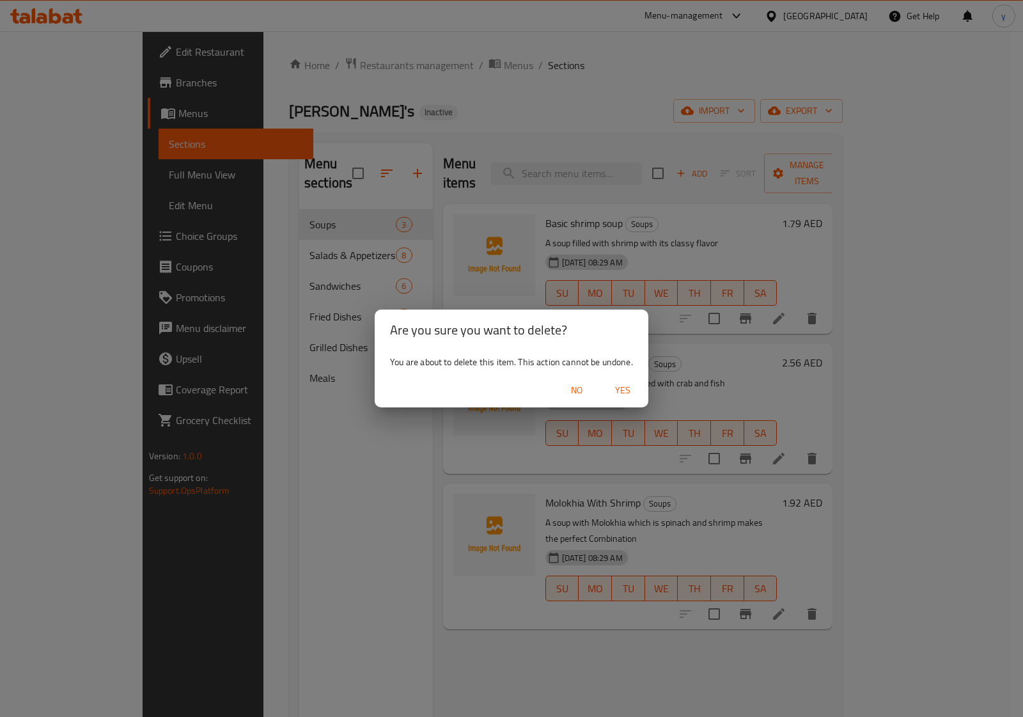
click at [611, 625] on div "Are you sure you want to delete? You are about to delete this item. This action…" at bounding box center [511, 358] width 1023 height 717
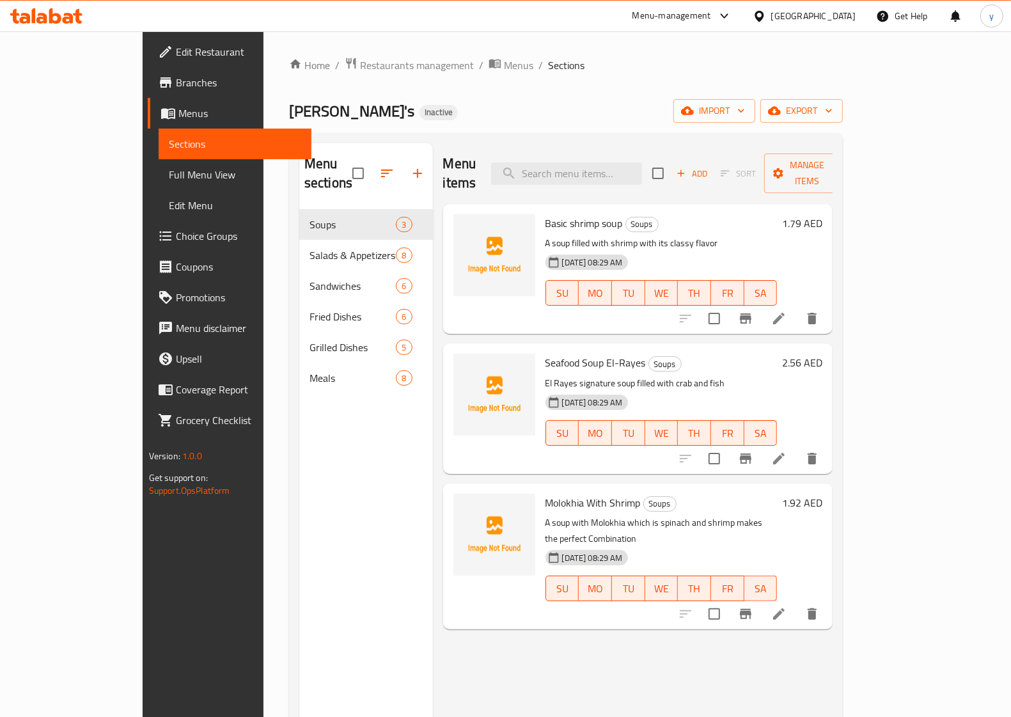
click at [787, 606] on icon at bounding box center [778, 613] width 15 height 15
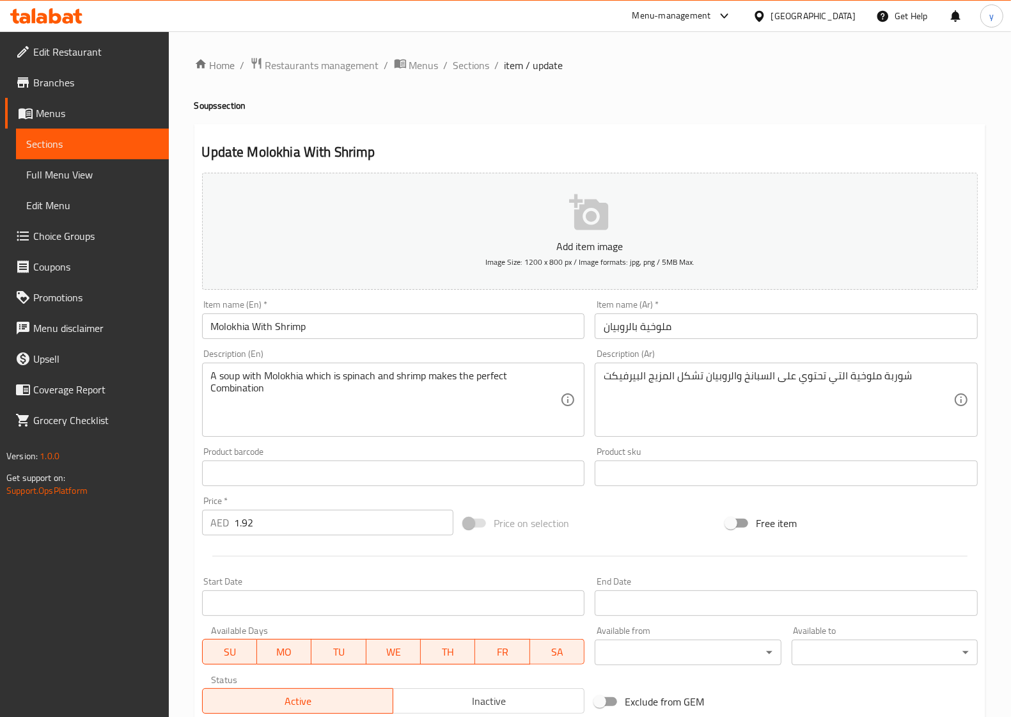
drag, startPoint x: 662, startPoint y: 99, endPoint x: 606, endPoint y: -70, distance: 178.2
click at [606, 0] on html "​ Menu-management [GEOGRAPHIC_DATA] Get Help y Edit Restaurant Branches Menus S…" at bounding box center [505, 358] width 1011 height 717
click at [487, 113] on div "Home / Restaurants management / Menus / Sections / item / update Soups section …" at bounding box center [589, 467] width 791 height 821
